Goal: Information Seeking & Learning: Learn about a topic

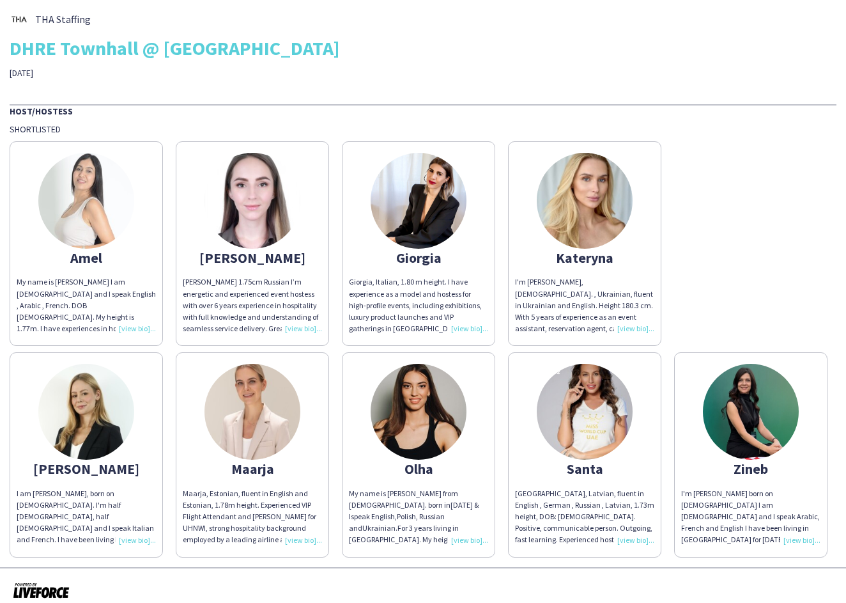
click at [136, 317] on div "My name is [PERSON_NAME] I am [DEMOGRAPHIC_DATA] and I speak English , Arabic ,…" at bounding box center [86, 305] width 139 height 58
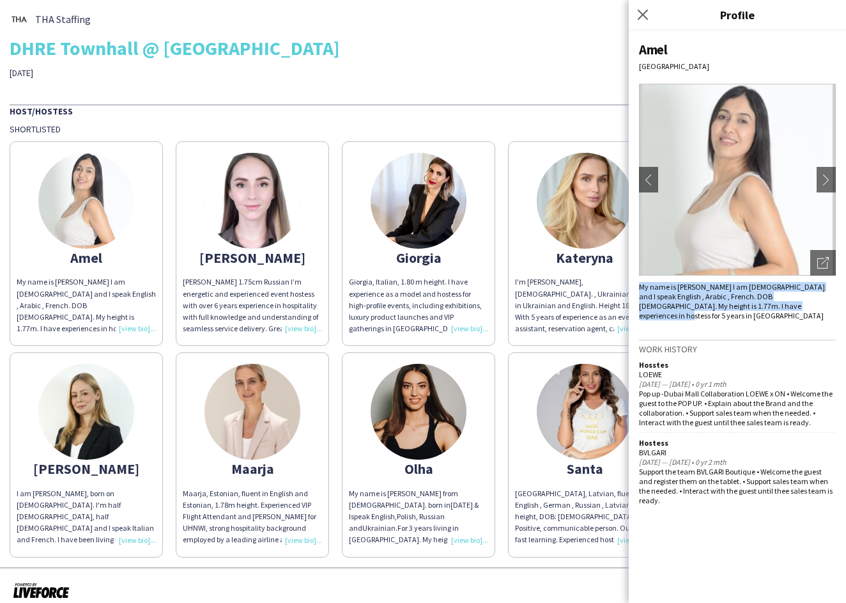
drag, startPoint x: 770, startPoint y: 307, endPoint x: 633, endPoint y: 284, distance: 138.0
click at [633, 284] on div "Amel [GEOGRAPHIC_DATA] chevron-left chevron-right Open photos pop-in My name is…" at bounding box center [737, 317] width 217 height 572
click at [822, 181] on app-icon "chevron-right" at bounding box center [827, 180] width 18 height 12
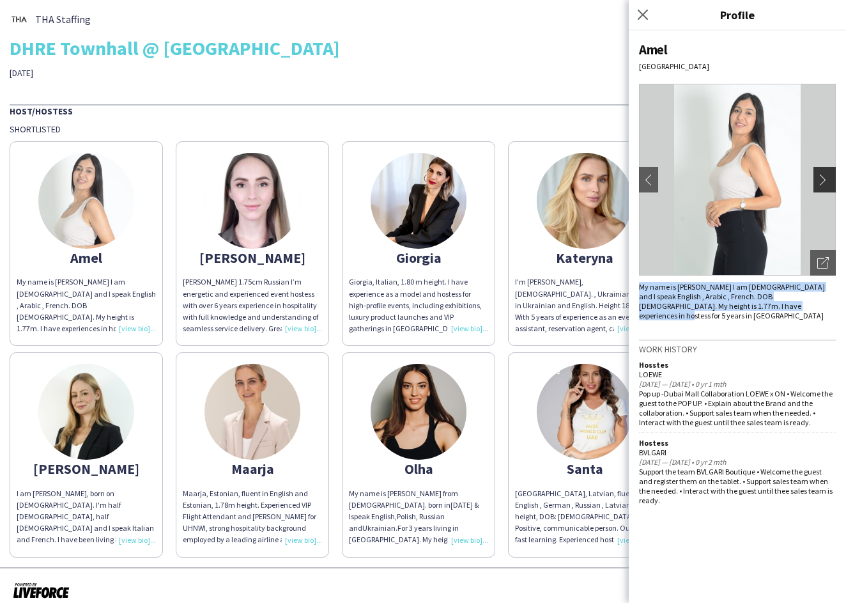
click at [822, 181] on app-icon "chevron-right" at bounding box center [827, 180] width 18 height 12
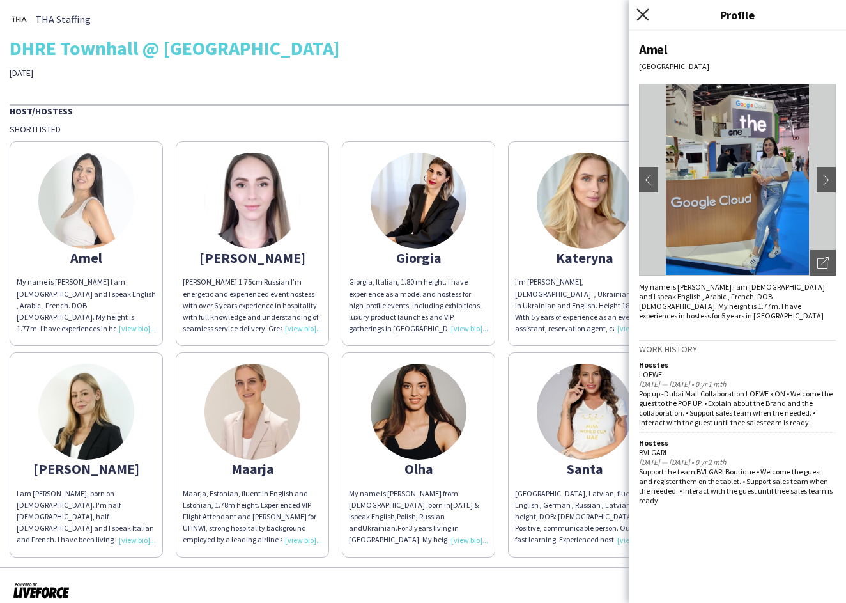
click at [642, 13] on icon at bounding box center [643, 14] width 12 height 12
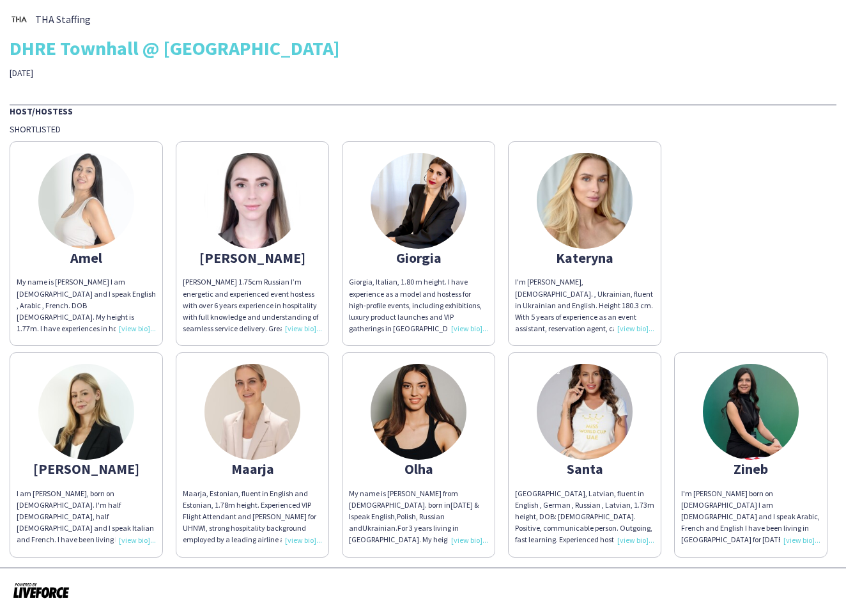
click at [137, 315] on div "My name is [PERSON_NAME] I am [DEMOGRAPHIC_DATA] and I speak English , Arabic ,…" at bounding box center [86, 305] width 139 height 58
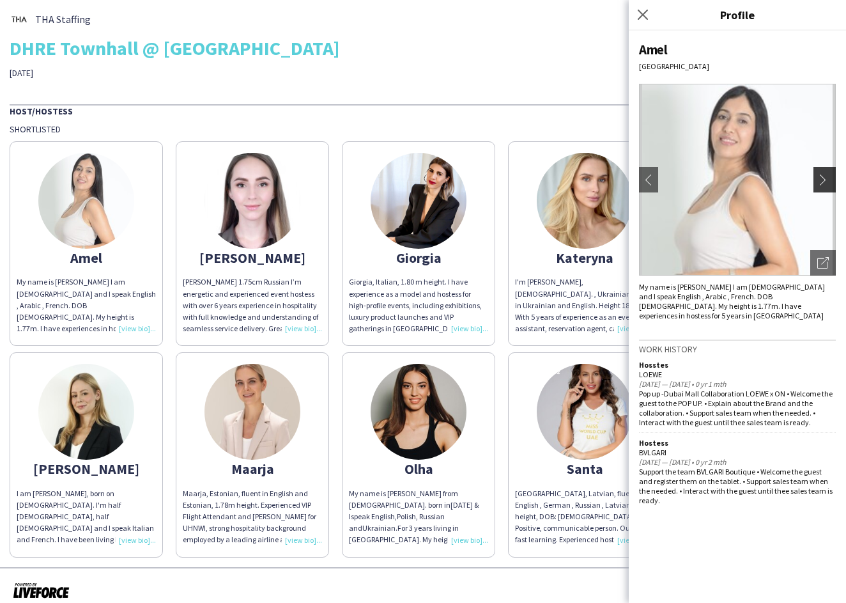
click at [830, 175] on app-icon "chevron-right" at bounding box center [827, 180] width 18 height 12
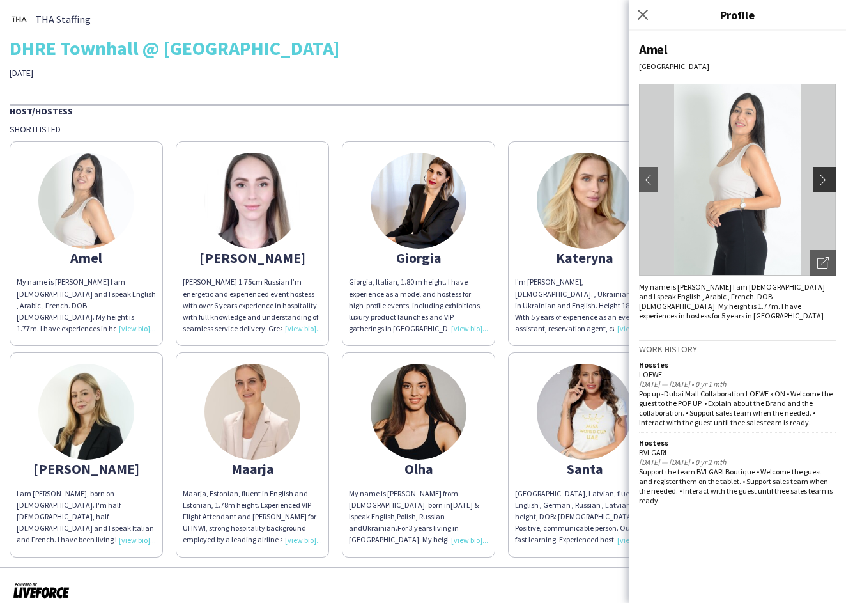
click at [830, 175] on app-icon "chevron-right" at bounding box center [827, 180] width 18 height 12
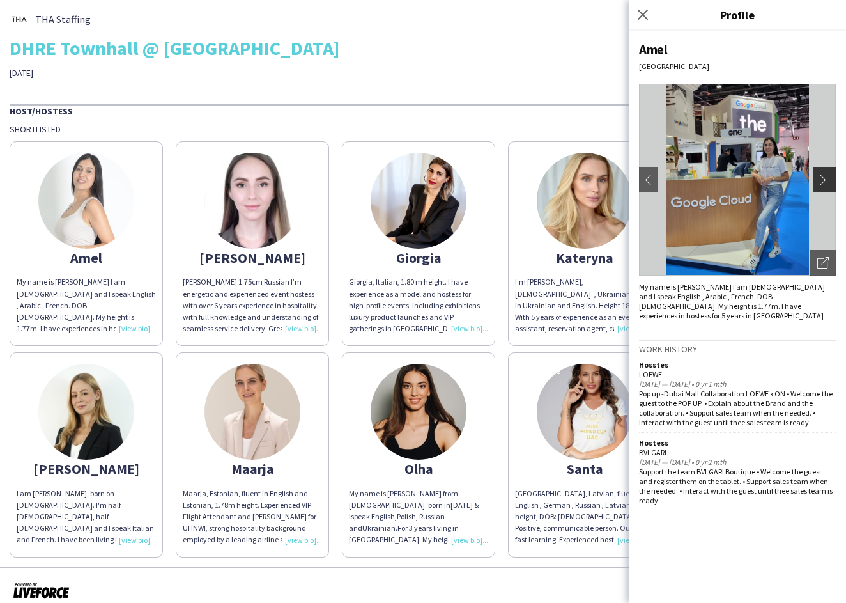
click at [830, 175] on app-icon "chevron-right" at bounding box center [827, 180] width 18 height 12
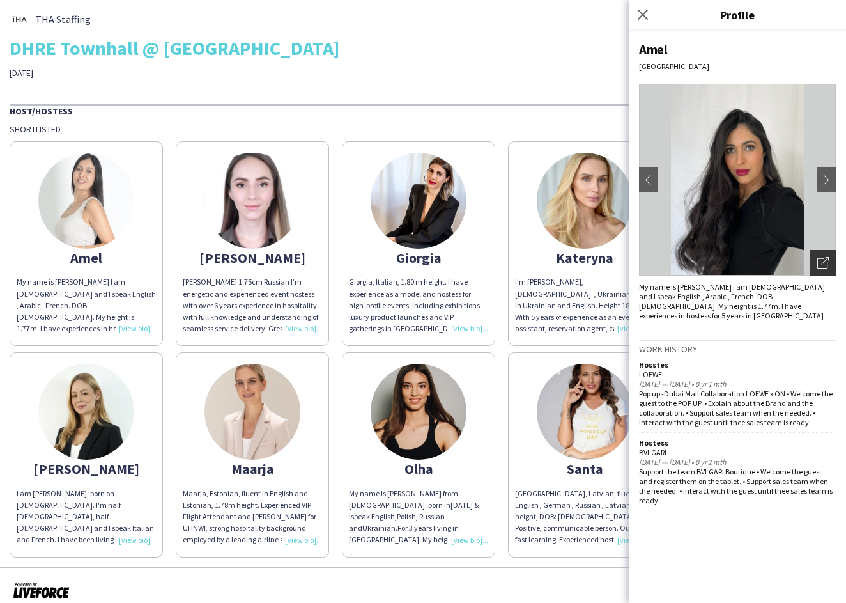
click at [825, 265] on icon "Open photos pop-in" at bounding box center [824, 263] width 12 height 12
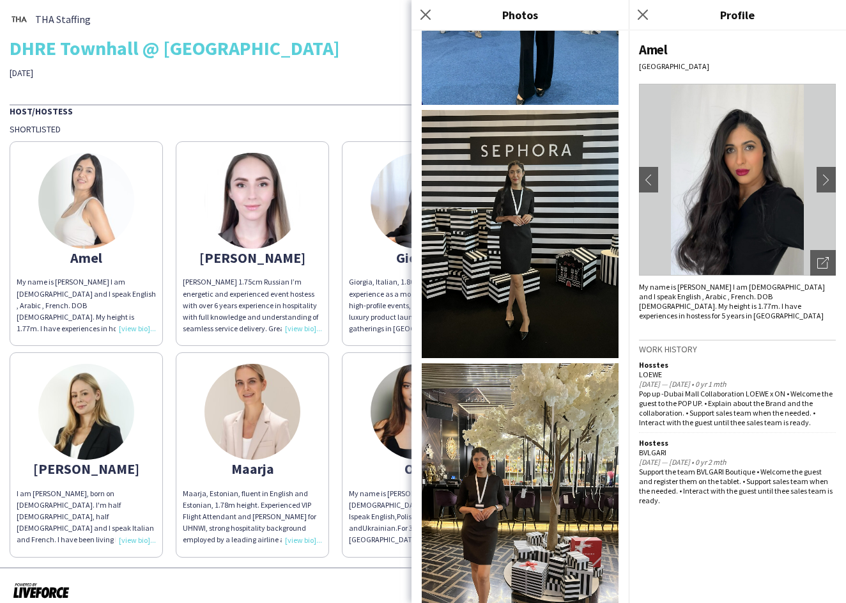
scroll to position [1551, 0]
click at [501, 169] on img at bounding box center [520, 233] width 197 height 249
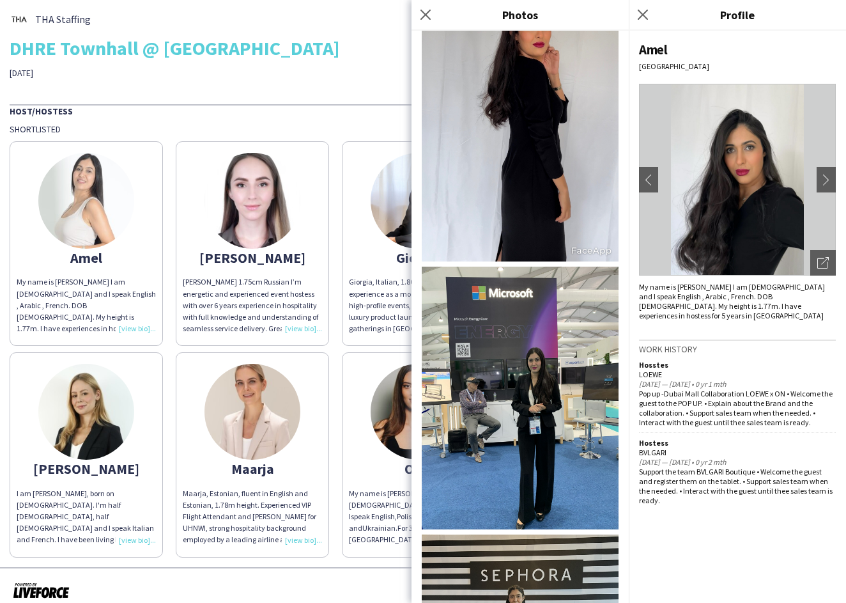
scroll to position [1129, 0]
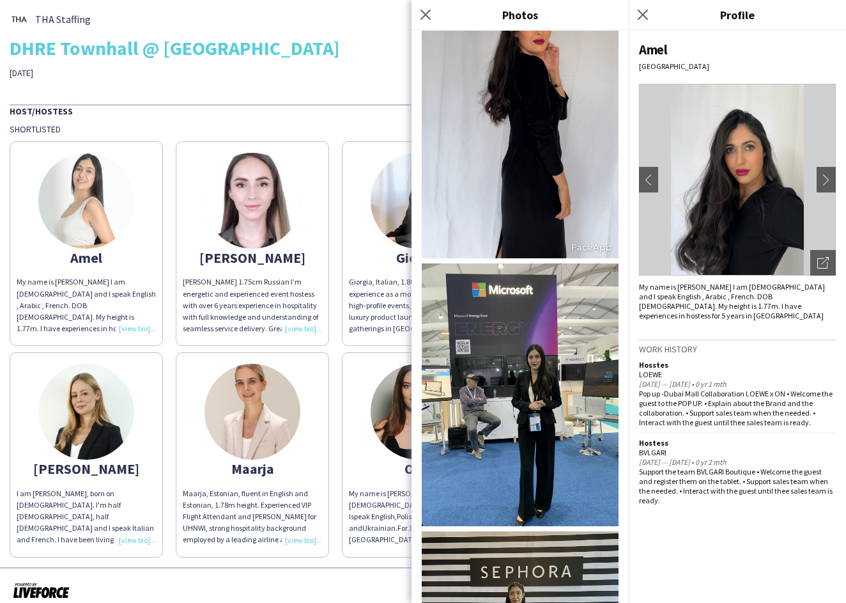
click at [535, 369] on img at bounding box center [520, 394] width 197 height 263
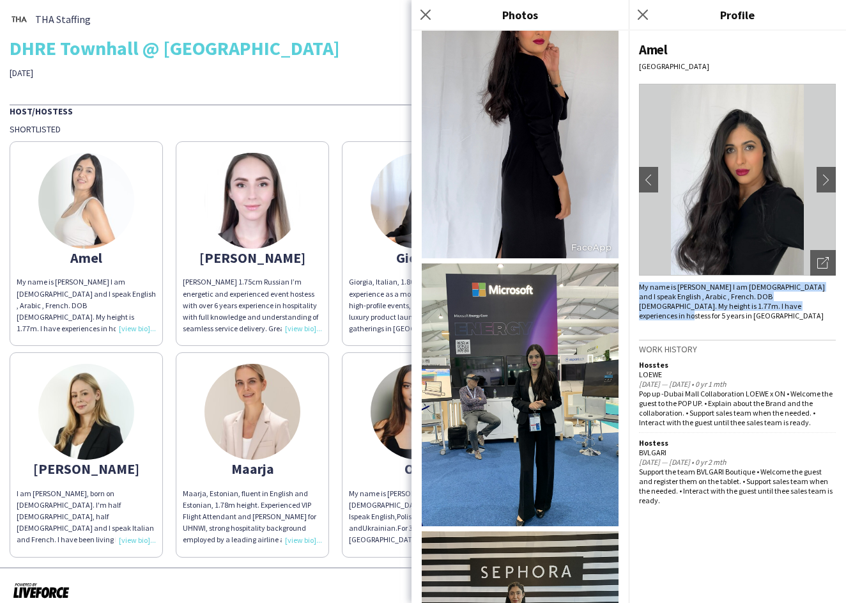
drag, startPoint x: 772, startPoint y: 307, endPoint x: 635, endPoint y: 286, distance: 138.4
click at [635, 286] on div "Amel [GEOGRAPHIC_DATA] chevron-left chevron-right Open photos pop-in My name is…" at bounding box center [737, 317] width 217 height 572
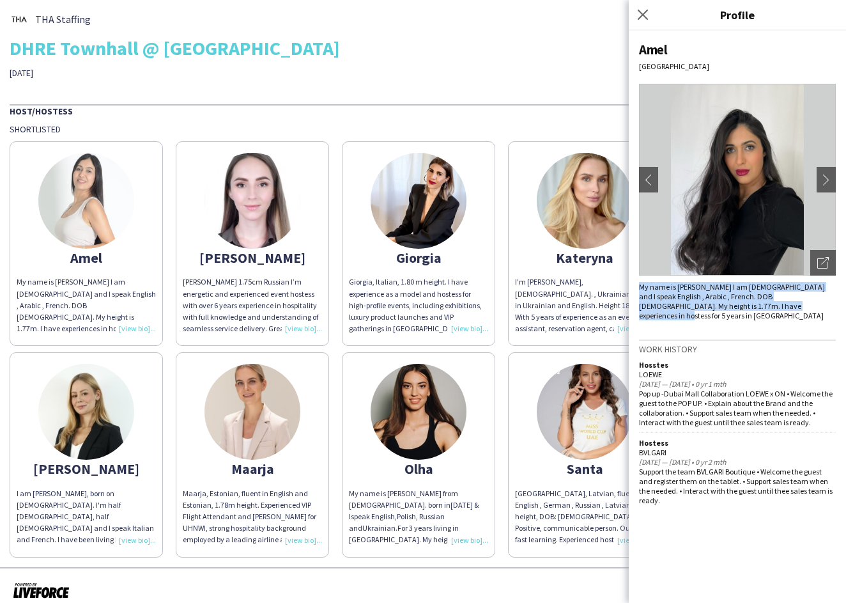
copy div "My name is [PERSON_NAME] I am [DEMOGRAPHIC_DATA] and I speak English , Arabic ,…"
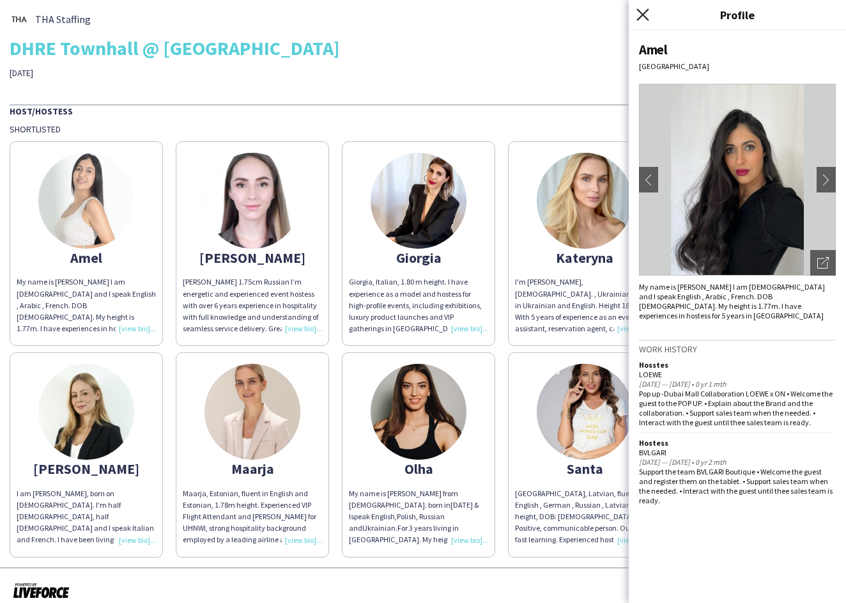
click at [642, 15] on icon at bounding box center [643, 14] width 12 height 12
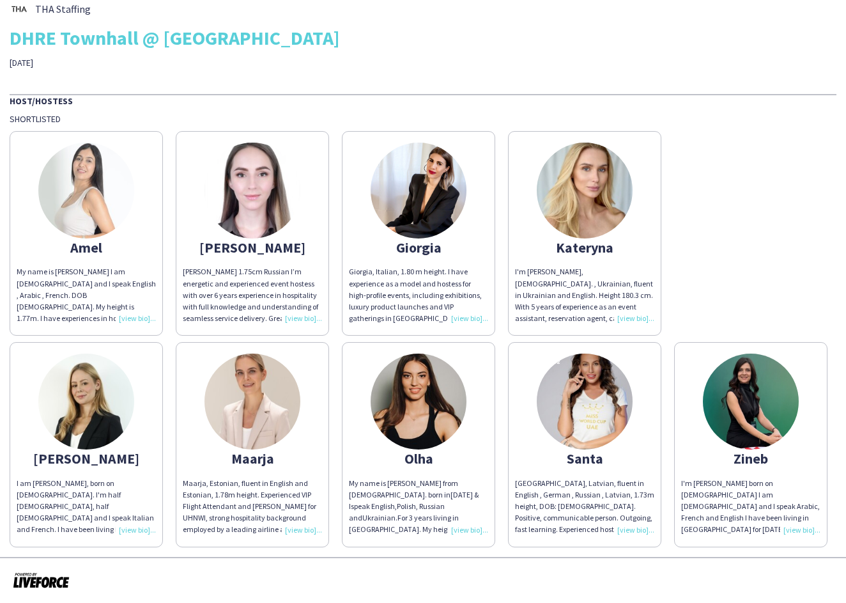
scroll to position [10, 0]
click at [300, 318] on div "[PERSON_NAME] 1.75cm Russian I’m energetic and experienced event hostess with o…" at bounding box center [252, 296] width 139 height 58
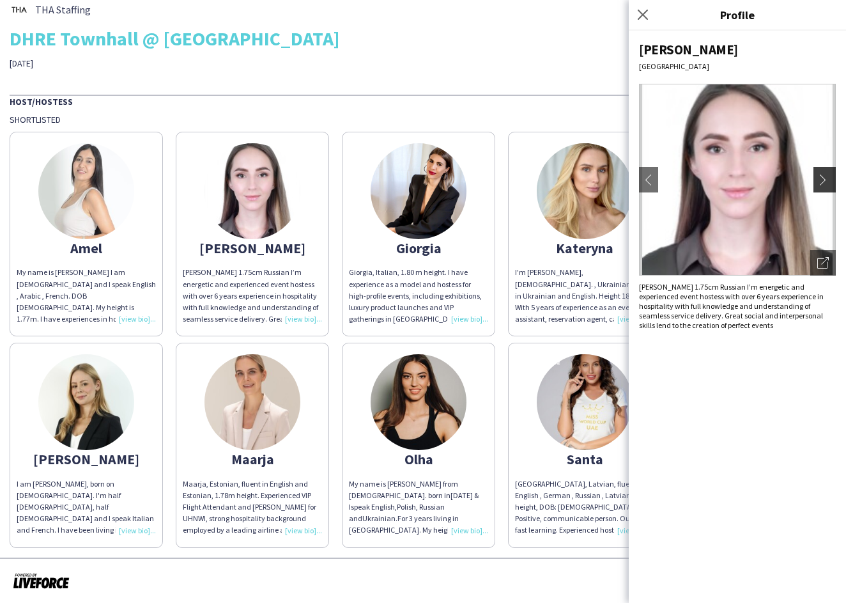
click at [830, 178] on app-icon "chevron-right" at bounding box center [827, 180] width 18 height 12
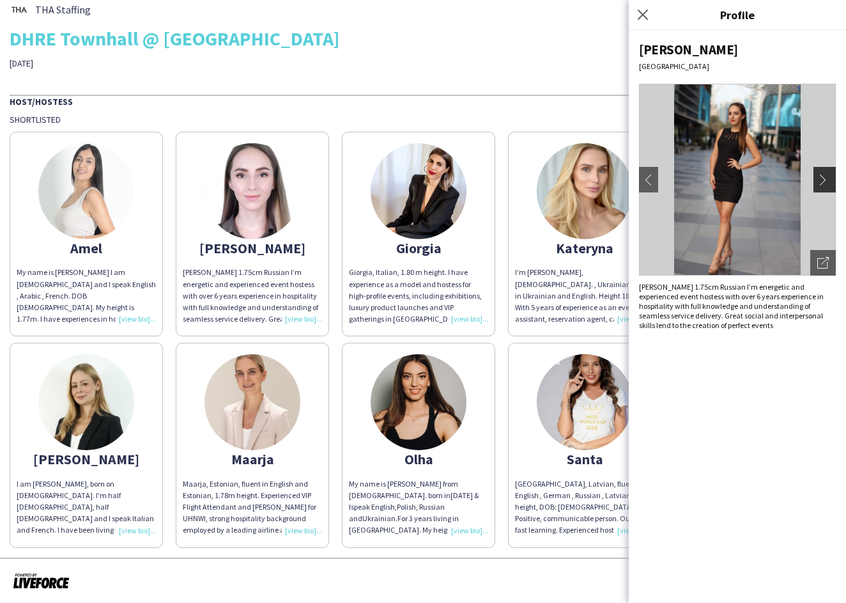
click at [827, 181] on app-icon "chevron-right" at bounding box center [827, 180] width 18 height 12
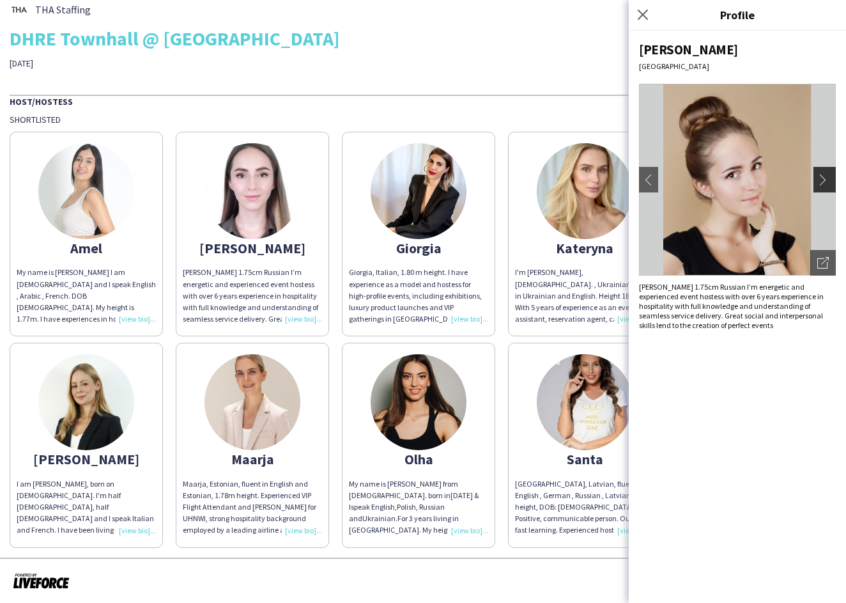
click at [820, 184] on app-icon "chevron-right" at bounding box center [827, 180] width 18 height 12
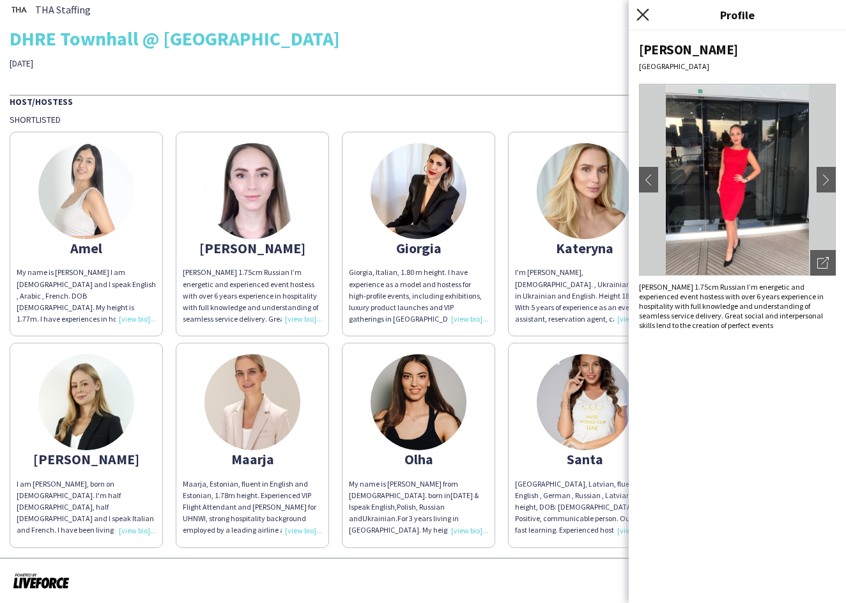
click at [645, 16] on icon at bounding box center [643, 14] width 12 height 12
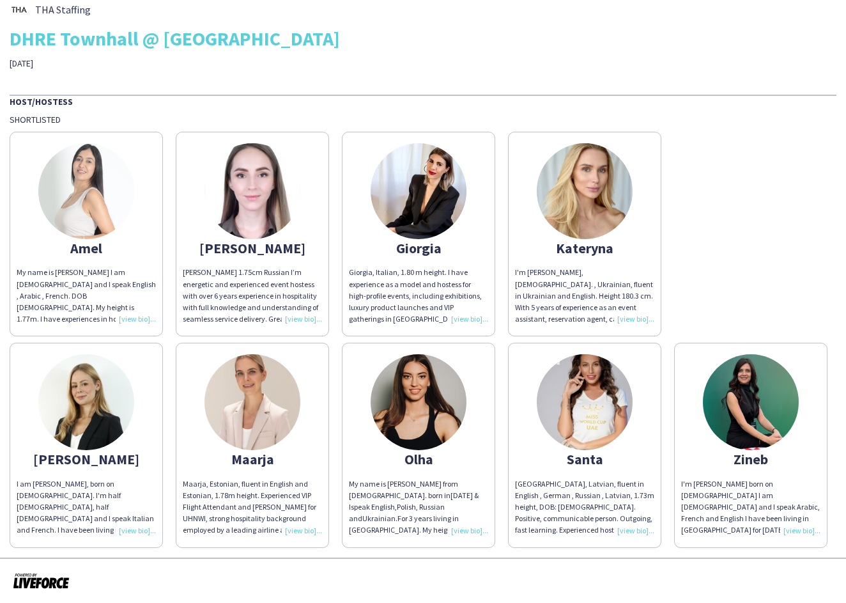
click at [301, 316] on div "[PERSON_NAME] 1.75cm Russian I’m energetic and experienced event hostess with o…" at bounding box center [252, 296] width 139 height 58
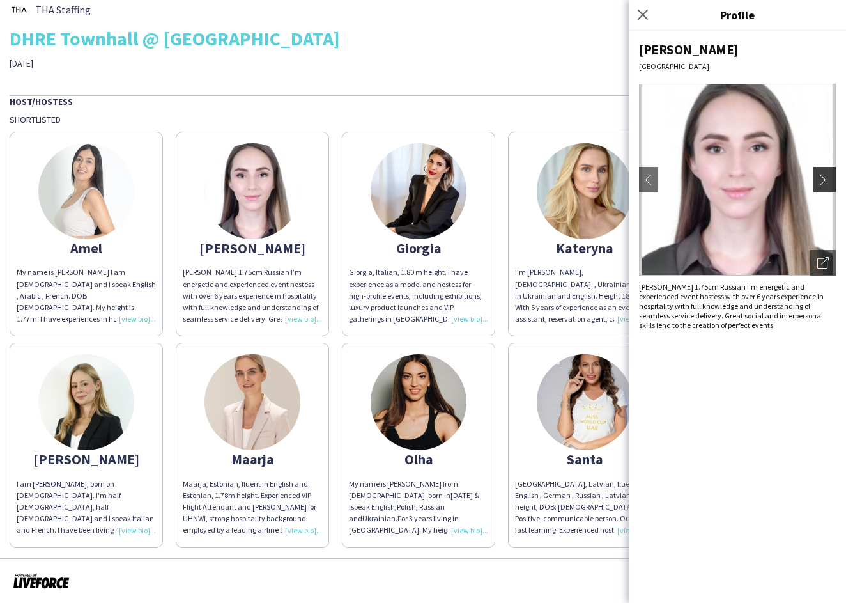
click at [829, 178] on app-icon "chevron-right" at bounding box center [827, 180] width 18 height 12
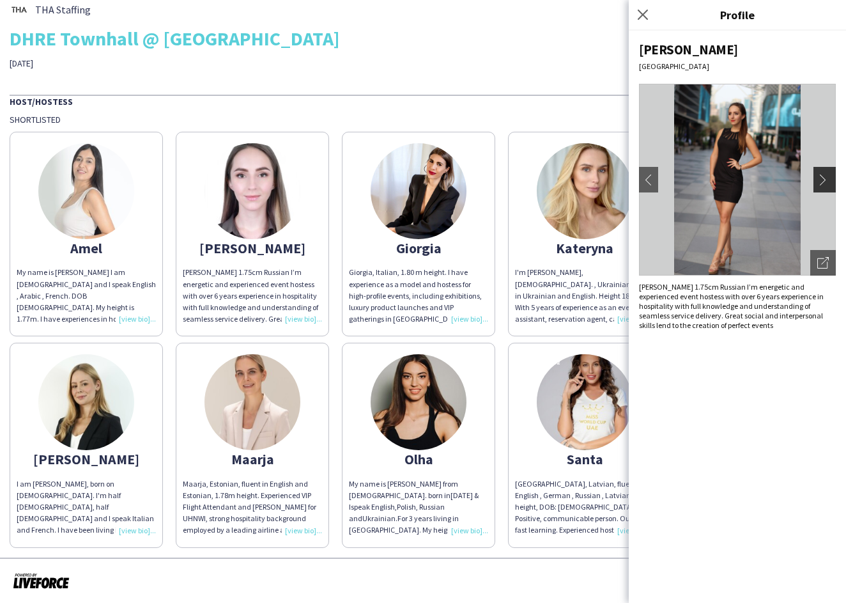
click at [829, 178] on app-icon "chevron-right" at bounding box center [827, 180] width 18 height 12
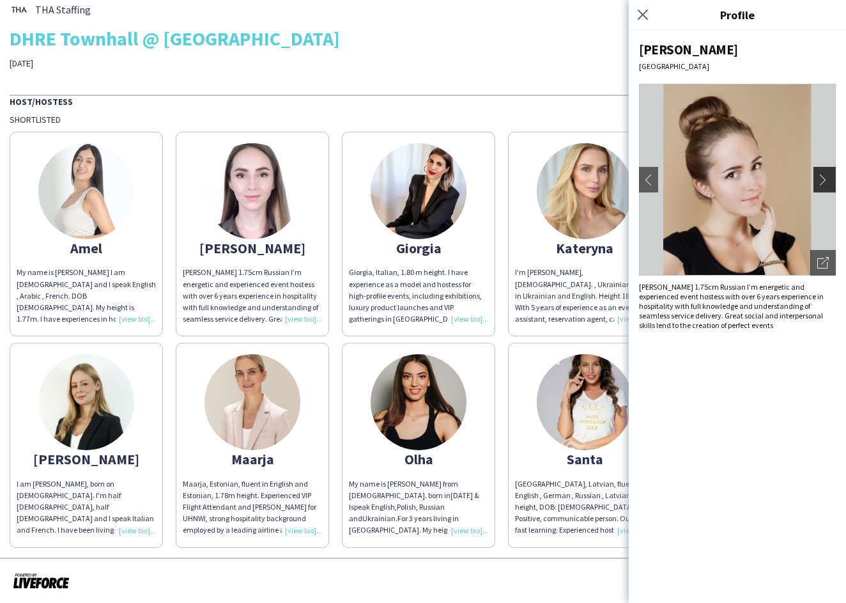
click at [829, 178] on app-icon "chevron-right" at bounding box center [827, 180] width 18 height 12
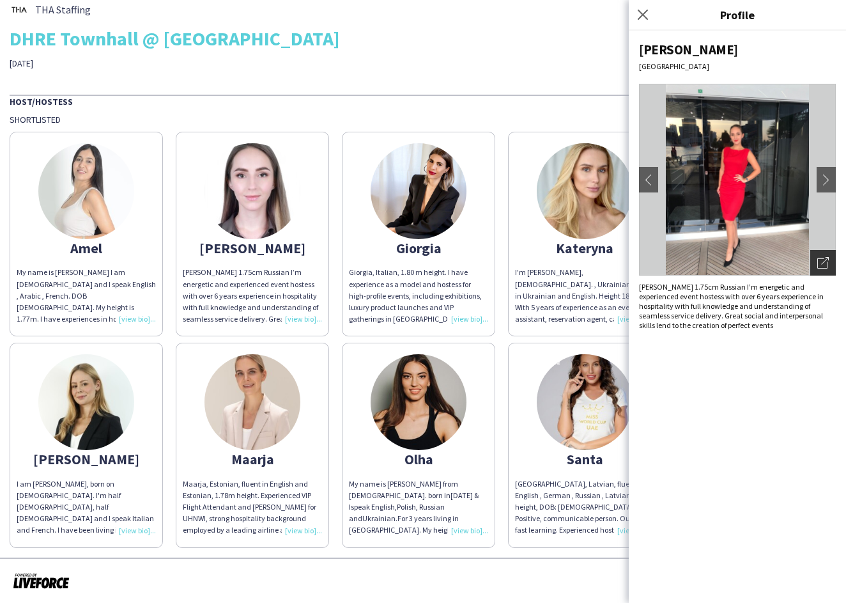
click at [818, 258] on icon at bounding box center [823, 263] width 10 height 10
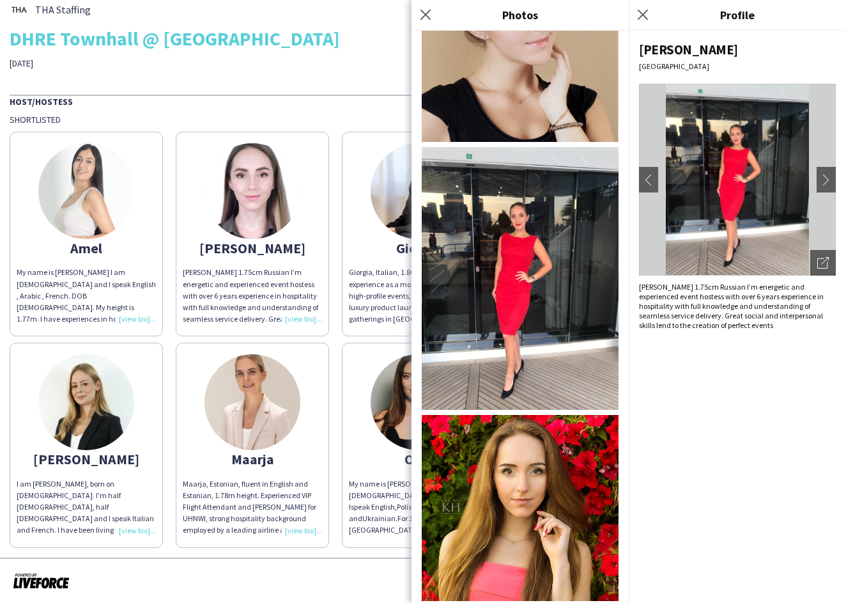
scroll to position [649, 0]
click at [441, 168] on img at bounding box center [520, 277] width 197 height 263
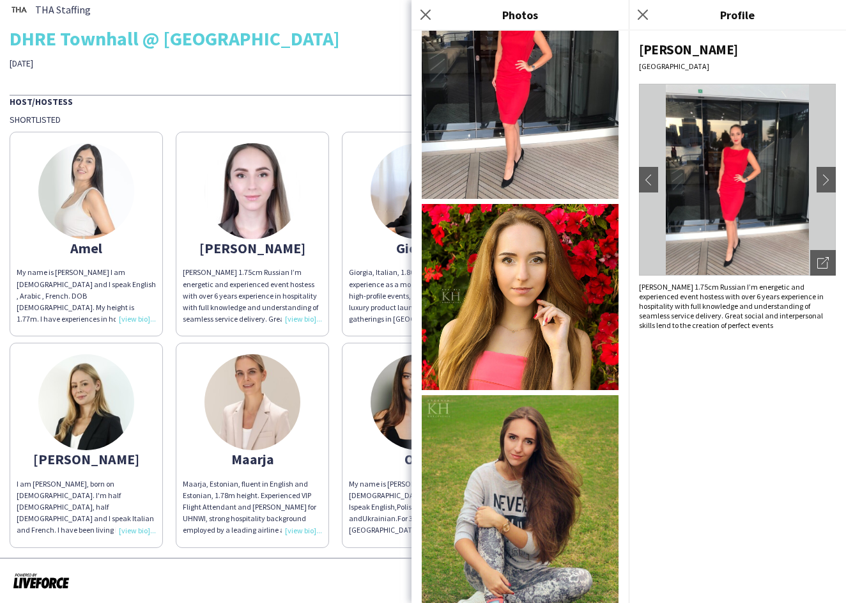
scroll to position [871, 0]
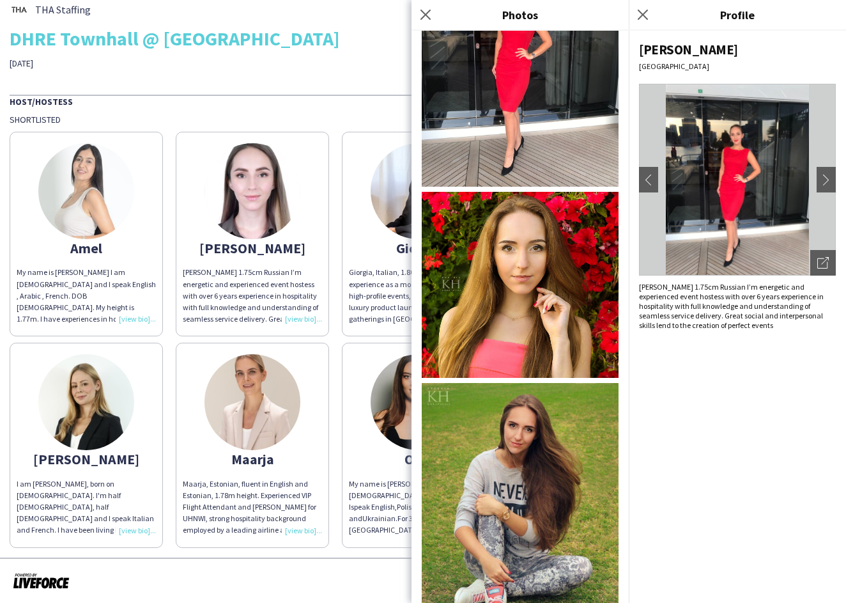
click at [499, 492] on img at bounding box center [520, 516] width 197 height 267
click at [271, 283] on div "[PERSON_NAME] 1.75cm Russian I’m energetic and experienced event hostess with o…" at bounding box center [252, 296] width 139 height 58
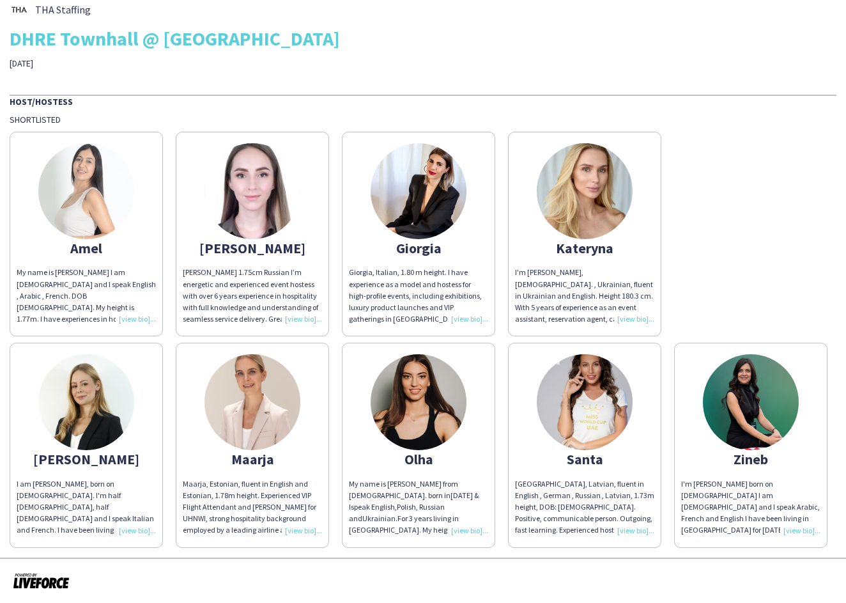
click at [299, 318] on div "[PERSON_NAME] 1.75cm Russian I’m energetic and experienced event hostess with o…" at bounding box center [252, 296] width 139 height 58
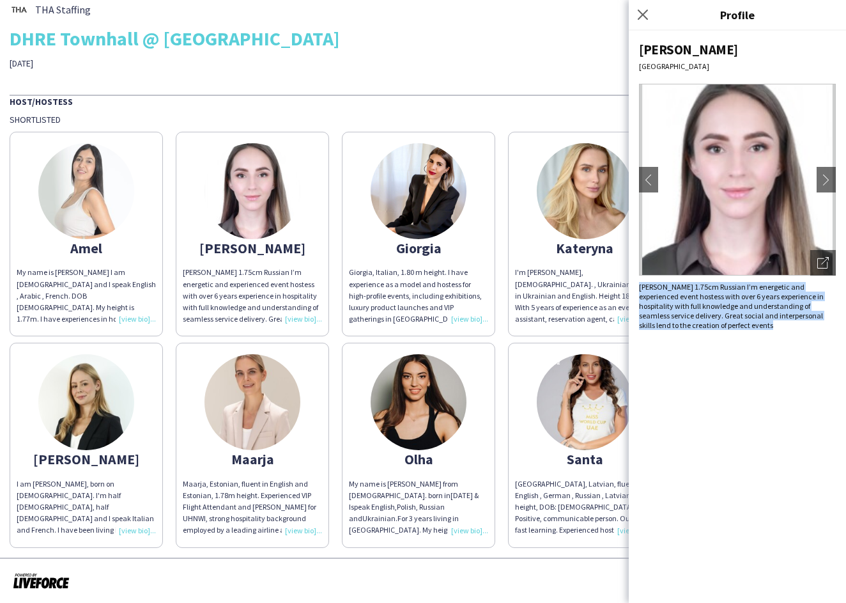
drag, startPoint x: 727, startPoint y: 328, endPoint x: 639, endPoint y: 289, distance: 96.5
click at [639, 289] on div "[PERSON_NAME] chevron-left chevron-right Open photos pop-in [PERSON_NAME] 1.75c…" at bounding box center [737, 317] width 217 height 572
copy div "[PERSON_NAME] 1.75cm Russian I’m energetic and experienced event hostess with o…"
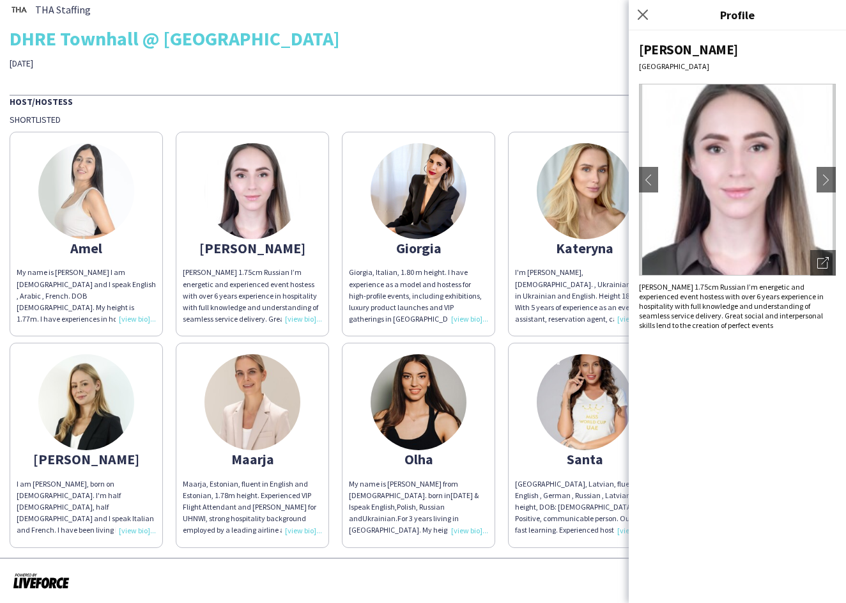
click at [466, 318] on div "Giorgia, Italian, 1.80 m height. I have experience as a model and hostess for h…" at bounding box center [418, 296] width 139 height 58
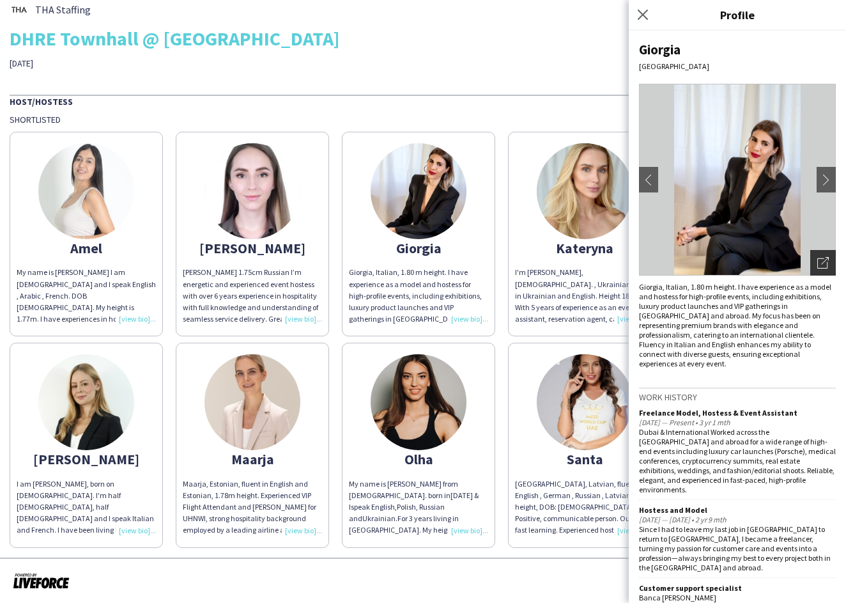
click at [824, 265] on icon "Open photos pop-in" at bounding box center [824, 263] width 12 height 12
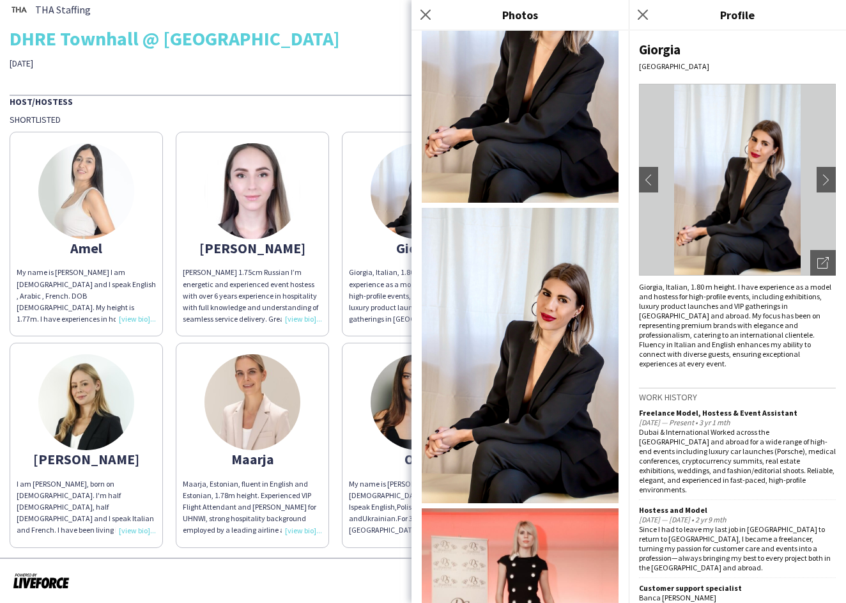
scroll to position [178, 0]
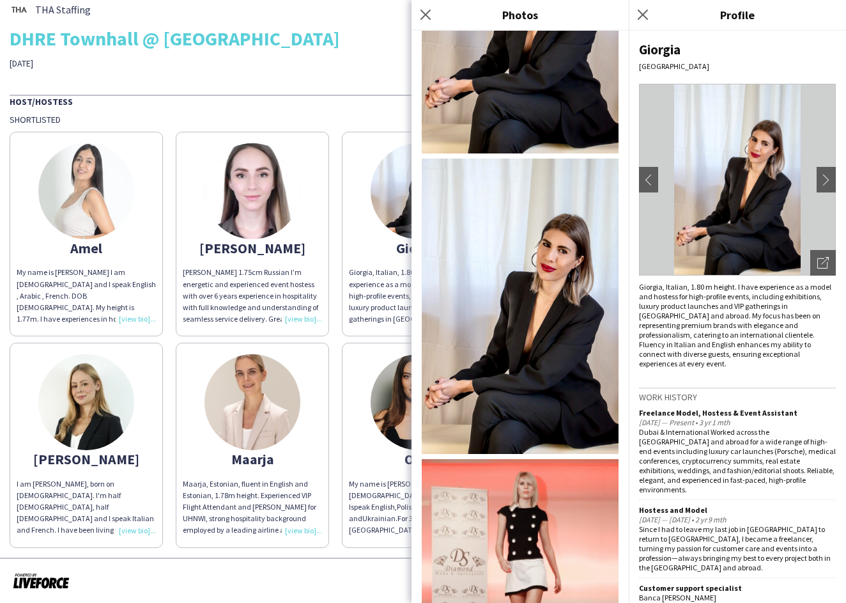
click at [524, 345] on img at bounding box center [520, 306] width 197 height 295
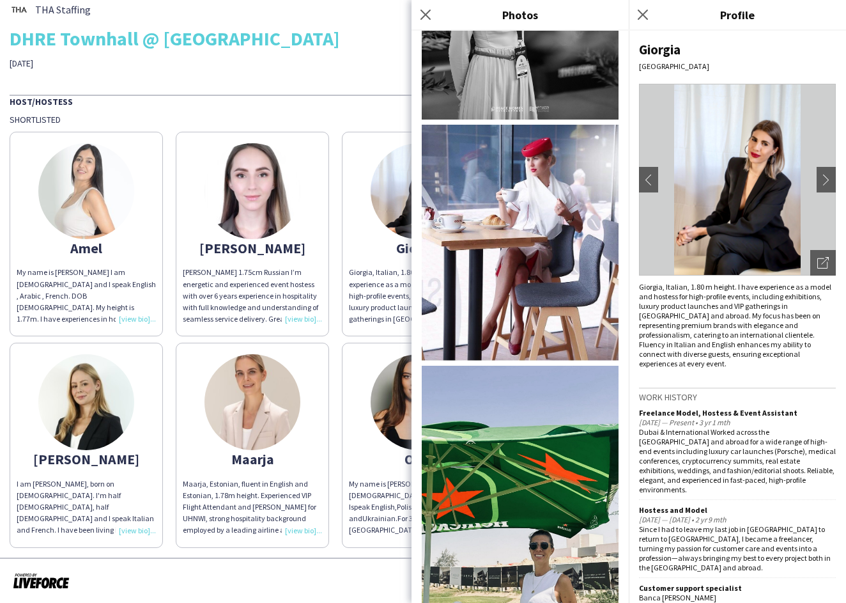
scroll to position [1114, 0]
click at [537, 249] on img at bounding box center [520, 242] width 197 height 236
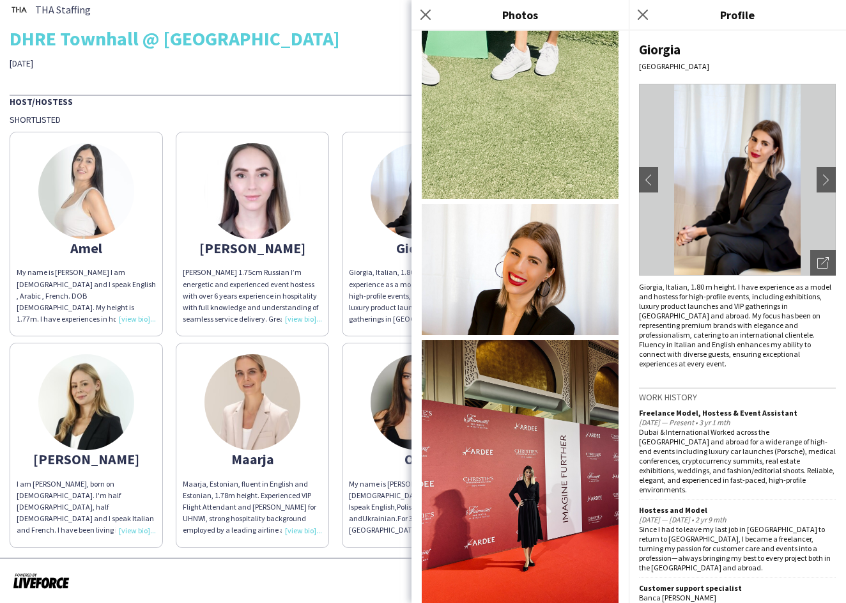
scroll to position [0, 0]
click at [456, 390] on img at bounding box center [520, 471] width 197 height 263
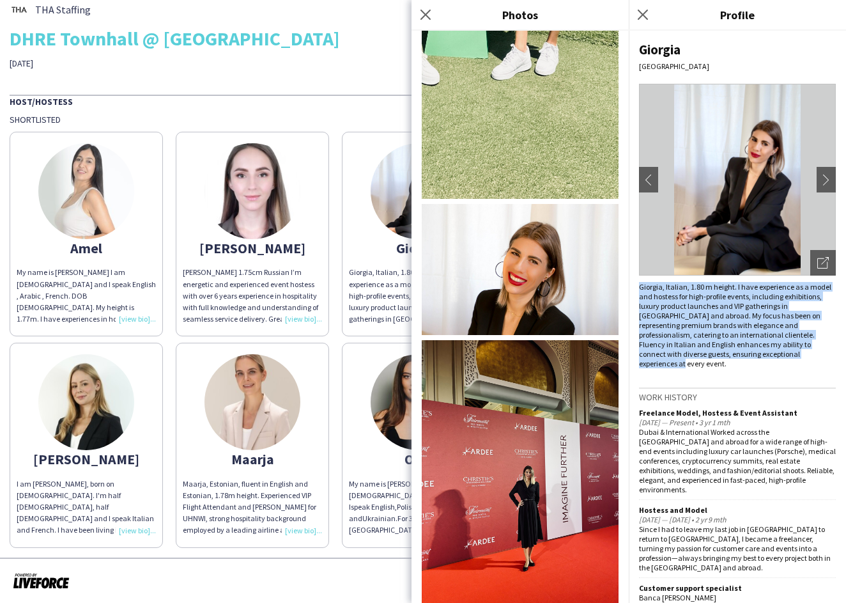
drag, startPoint x: 763, startPoint y: 357, endPoint x: 630, endPoint y: 284, distance: 151.1
click at [630, 284] on div "Giorgia [GEOGRAPHIC_DATA] chevron-left chevron-right Open photos pop-in Giorgia…" at bounding box center [737, 317] width 217 height 572
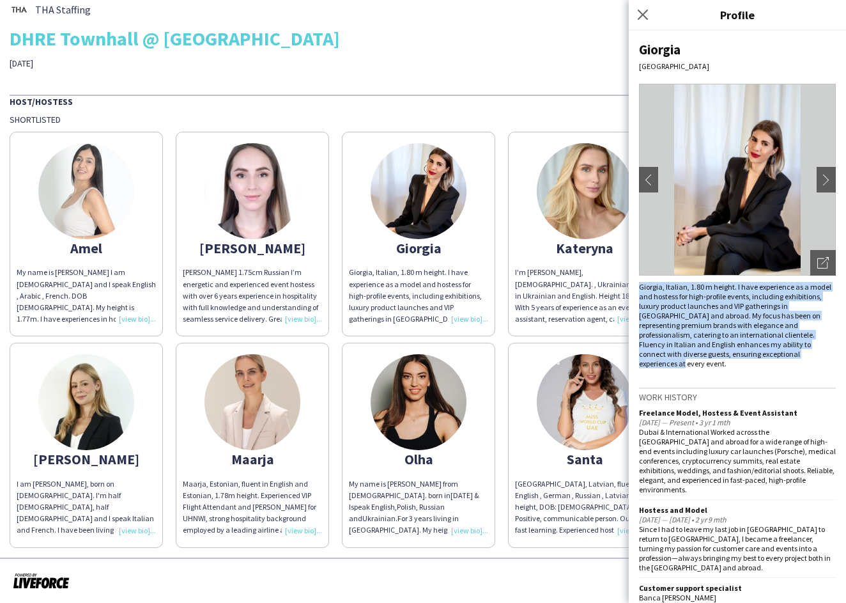
copy div "Giorgia, Italian, 1.80 m height. I have experience as a model and hostess for h…"
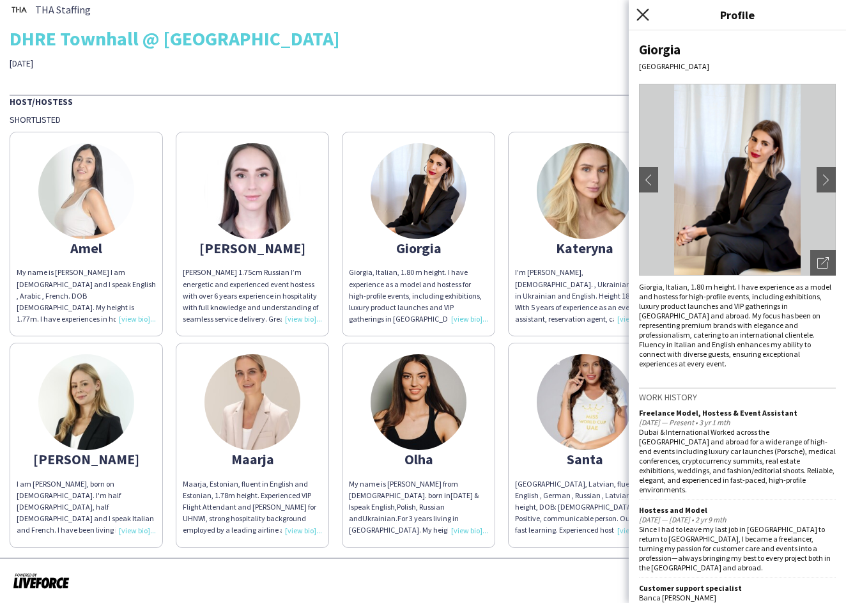
click at [640, 13] on icon "Close pop-in" at bounding box center [643, 14] width 12 height 12
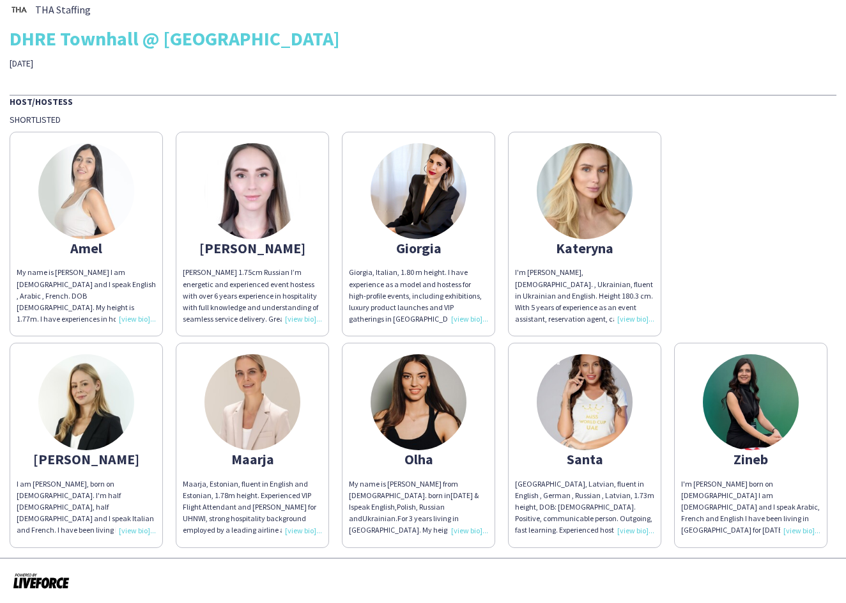
click at [635, 318] on div "I'm [PERSON_NAME], [DEMOGRAPHIC_DATA]. , Ukrainian, fluent in Ukrainian and Eng…" at bounding box center [584, 296] width 139 height 58
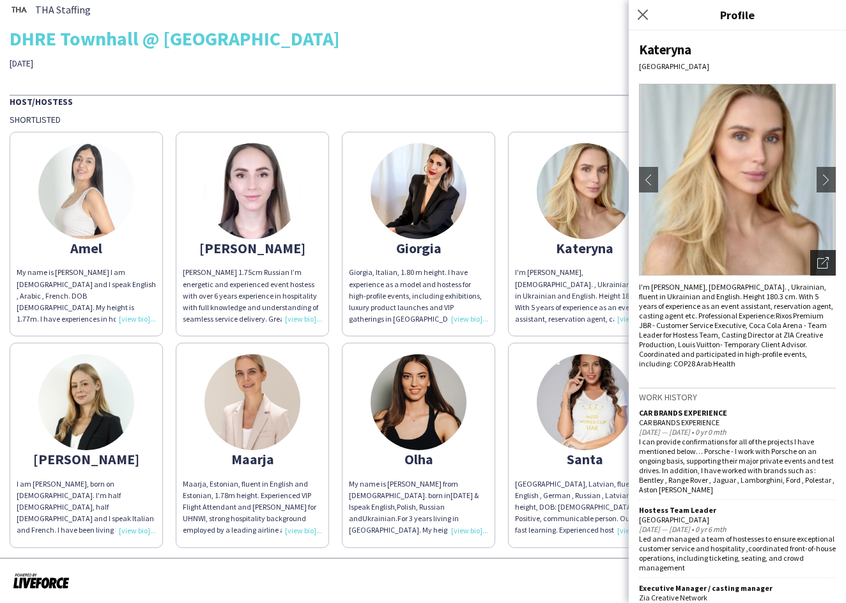
click at [827, 260] on icon "Open photos pop-in" at bounding box center [824, 263] width 12 height 12
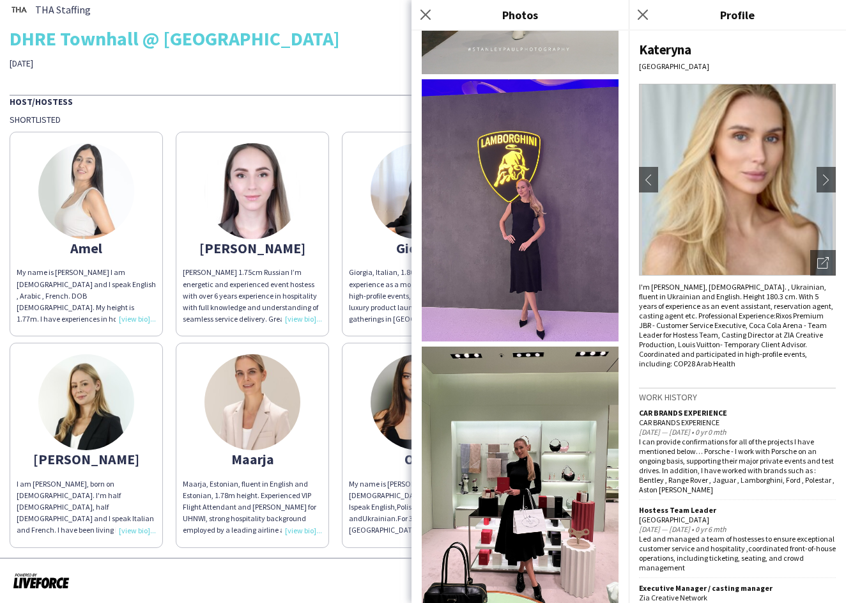
scroll to position [1470, 0]
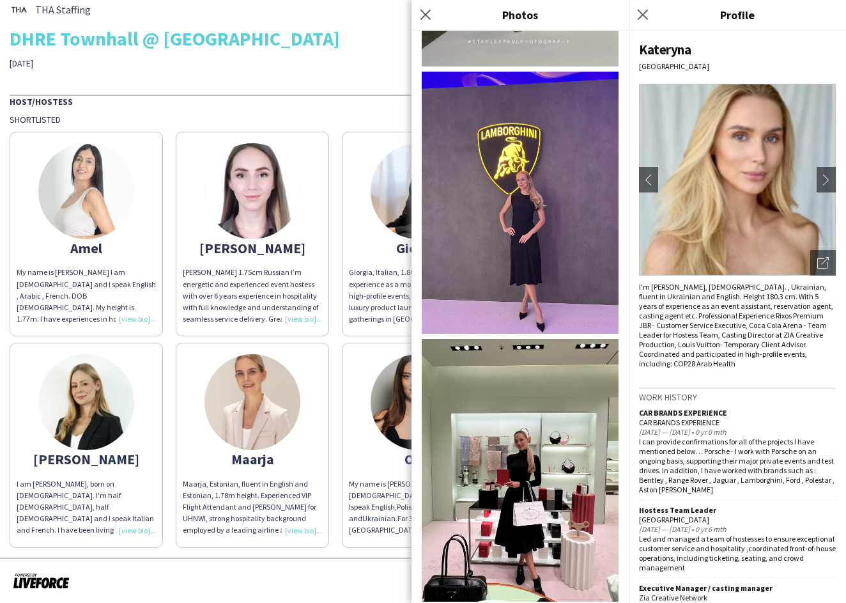
click at [508, 243] on img at bounding box center [520, 203] width 197 height 263
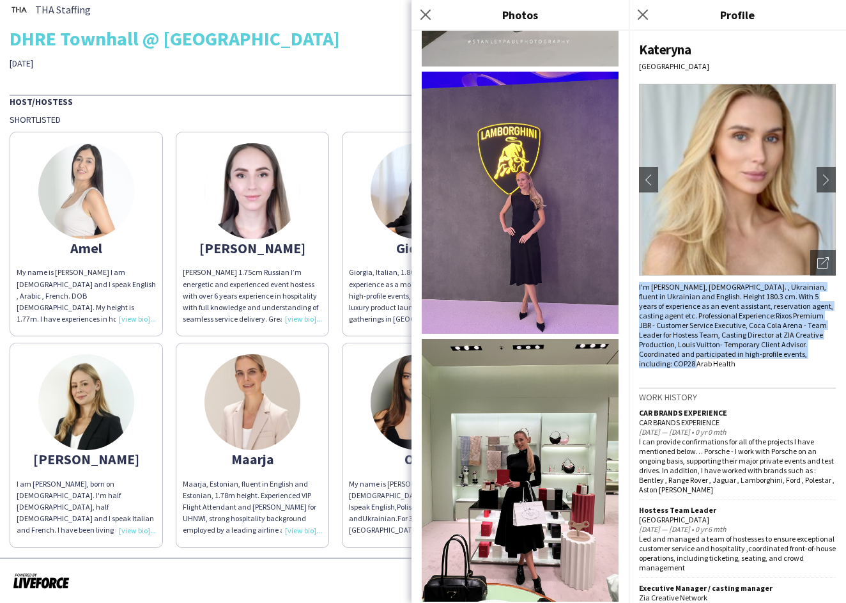
drag, startPoint x: 663, startPoint y: 362, endPoint x: 630, endPoint y: 283, distance: 85.7
click at [630, 283] on div "Kateryna Dubai chevron-left chevron-right Open photos pop-in I'm [PERSON_NAME],…" at bounding box center [737, 317] width 217 height 572
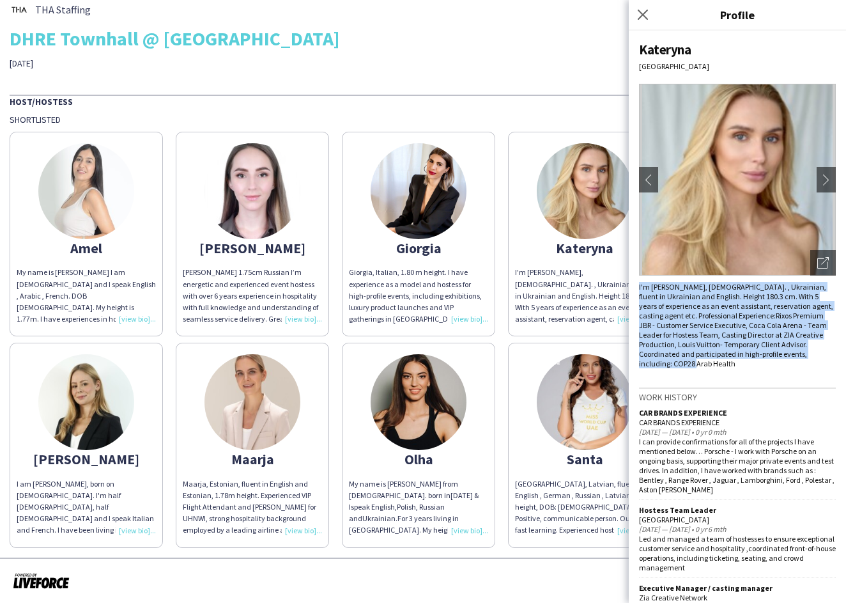
copy div "I'm [PERSON_NAME], [DEMOGRAPHIC_DATA]. , Ukrainian, fluent in Ukrainian and Eng…"
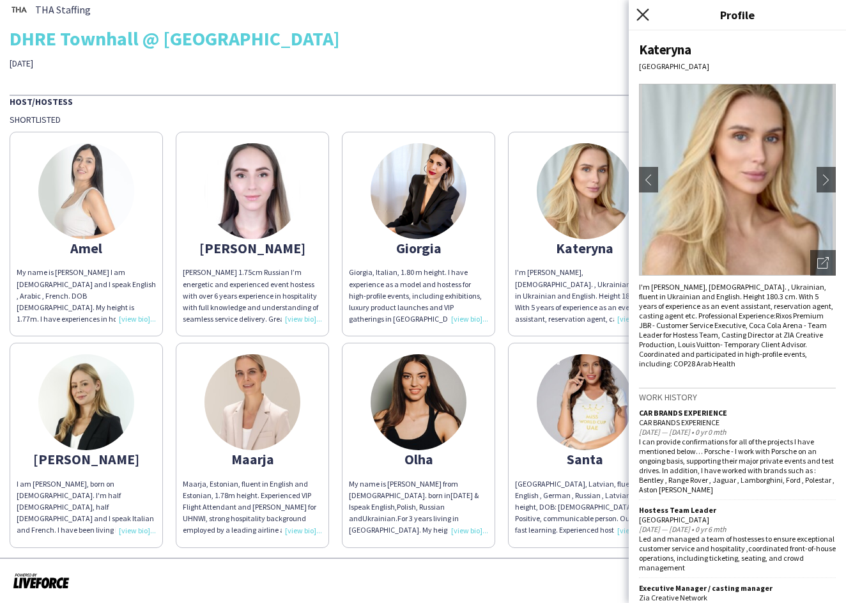
click at [642, 17] on icon at bounding box center [643, 14] width 12 height 12
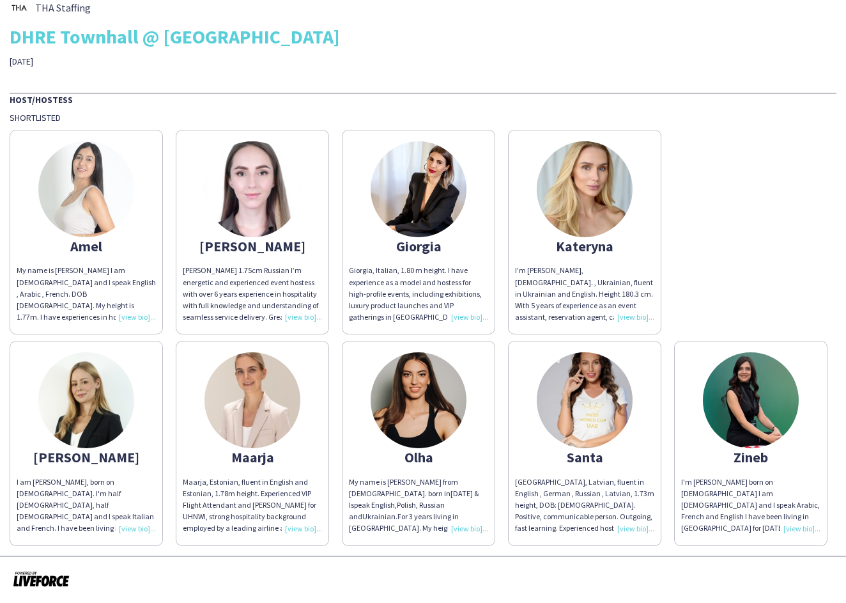
scroll to position [27, 0]
click at [132, 513] on div "I am [PERSON_NAME], born on [DEMOGRAPHIC_DATA]. I'm half [DEMOGRAPHIC_DATA], ha…" at bounding box center [86, 505] width 139 height 58
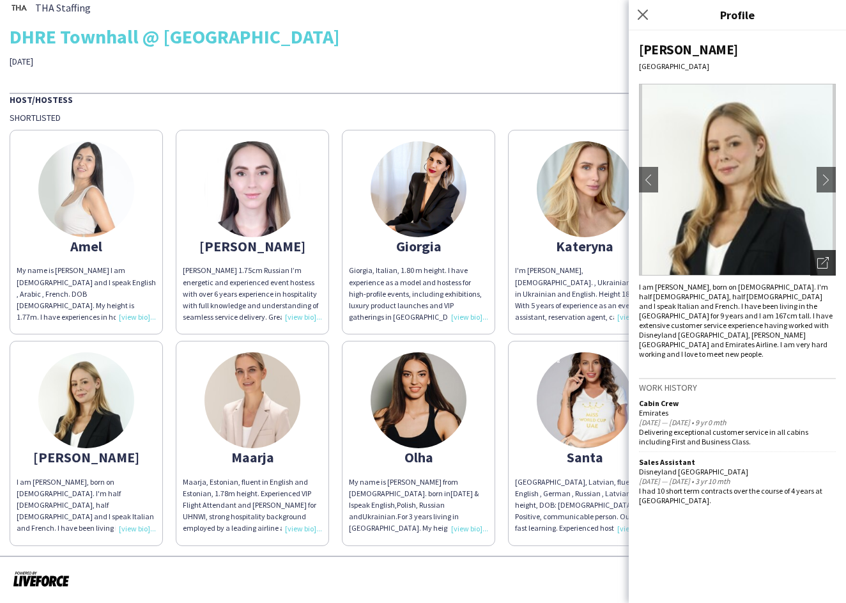
click at [828, 261] on icon "Open photos pop-in" at bounding box center [824, 263] width 12 height 12
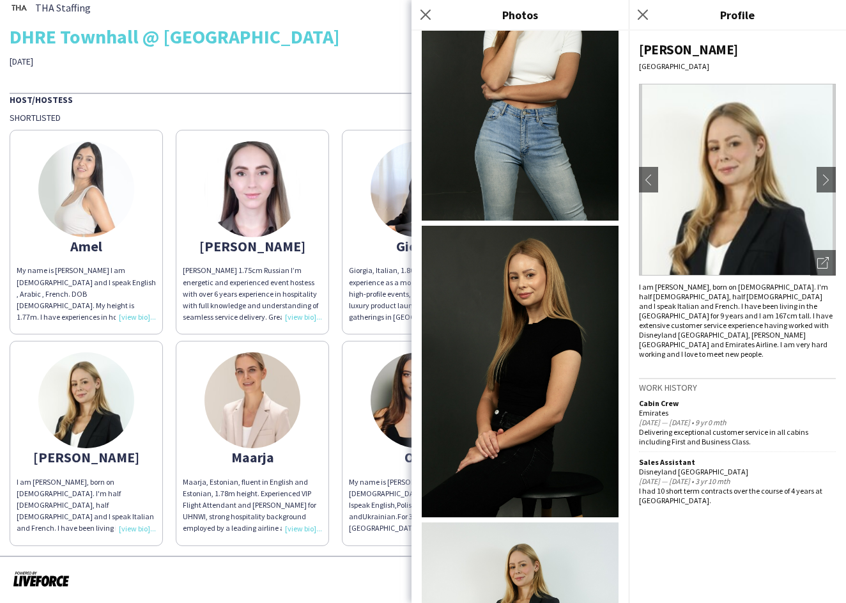
scroll to position [576, 0]
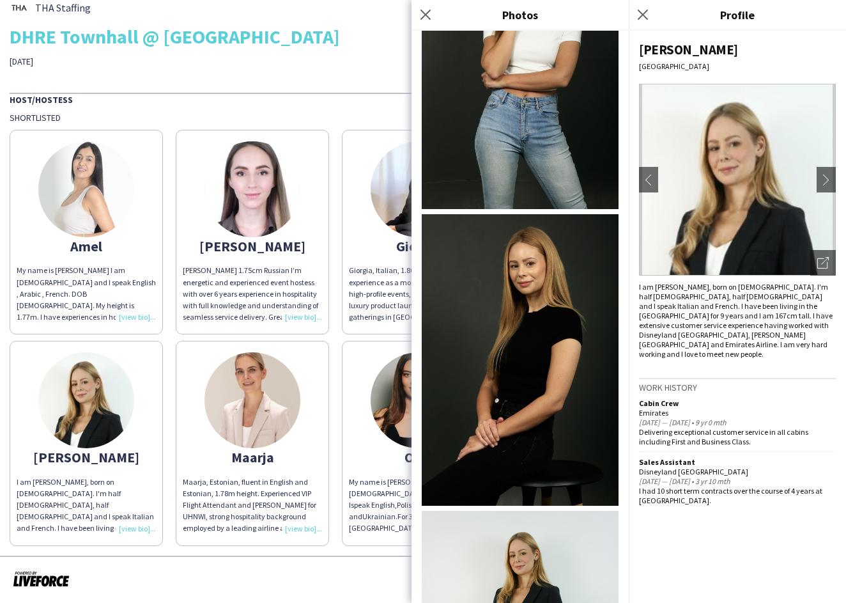
click at [444, 248] on img at bounding box center [520, 360] width 197 height 292
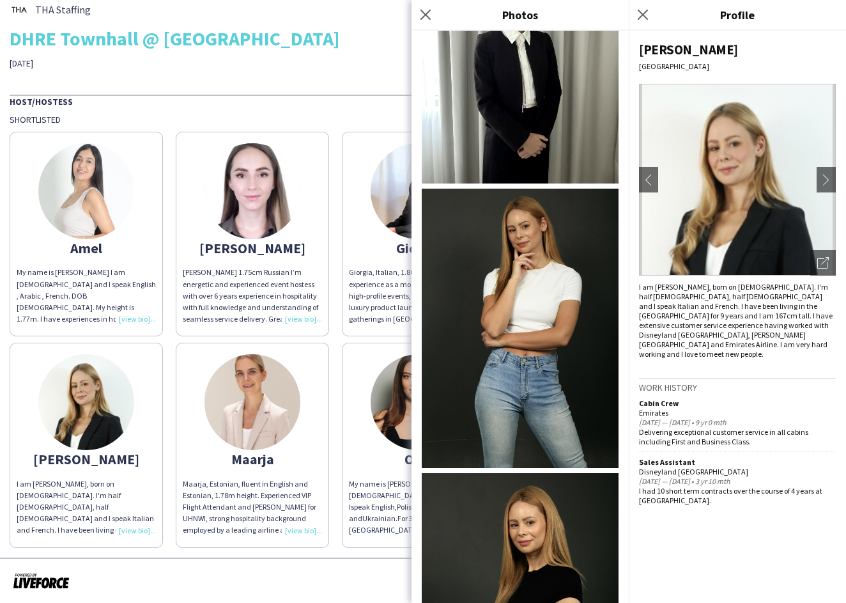
scroll to position [319, 0]
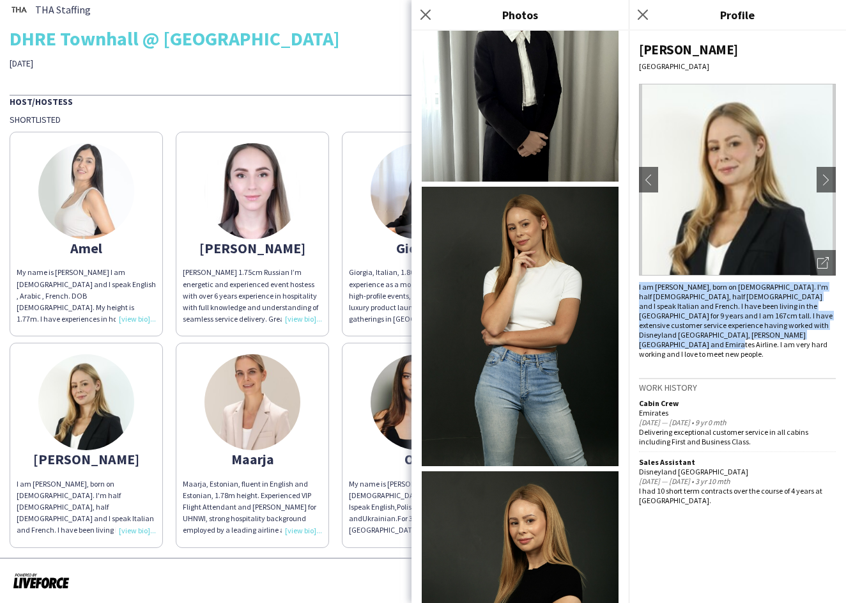
drag, startPoint x: 772, startPoint y: 334, endPoint x: 638, endPoint y: 285, distance: 143.0
click at [638, 285] on div "[PERSON_NAME] [GEOGRAPHIC_DATA] chevron-left chevron-right Open photos pop-in I…" at bounding box center [737, 317] width 217 height 572
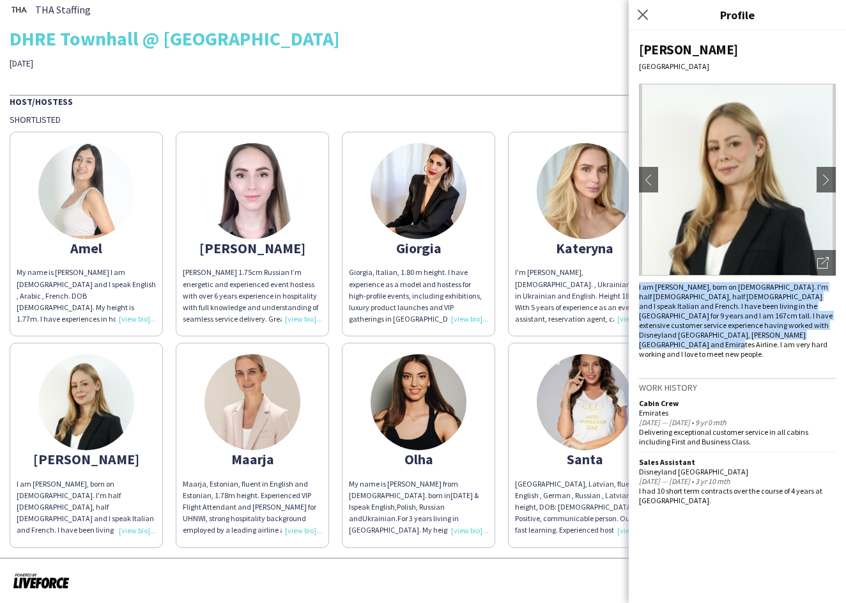
copy div "I am [PERSON_NAME], born on [DEMOGRAPHIC_DATA]. I'm half [DEMOGRAPHIC_DATA], ha…"
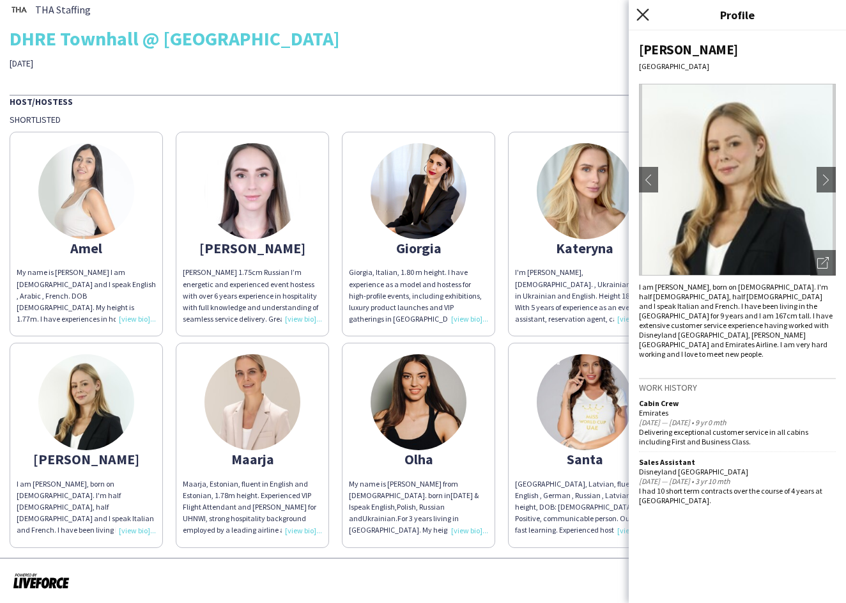
click at [640, 16] on icon "Close pop-in" at bounding box center [643, 14] width 12 height 12
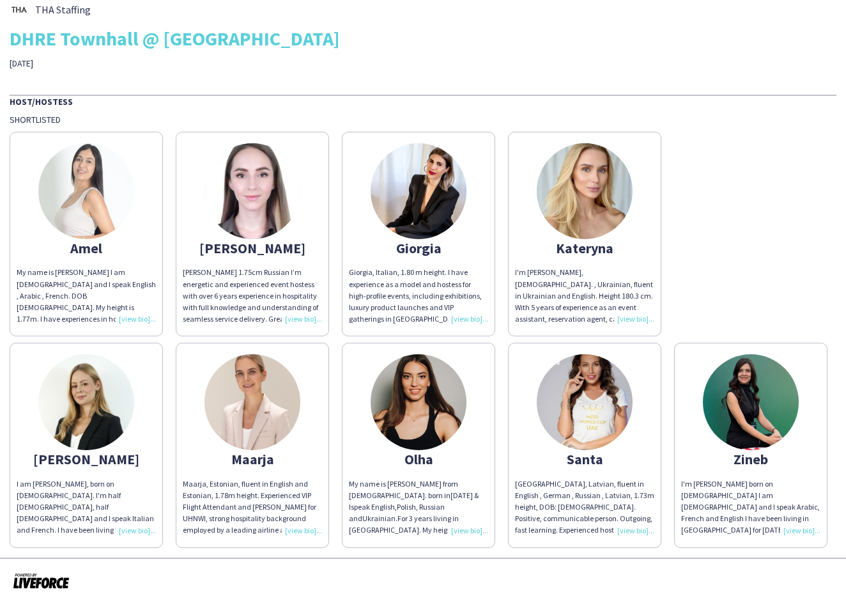
click at [628, 509] on div "[GEOGRAPHIC_DATA], Latvian, fluent in English , German , Russian , Latvian, 1.7…" at bounding box center [584, 507] width 139 height 58
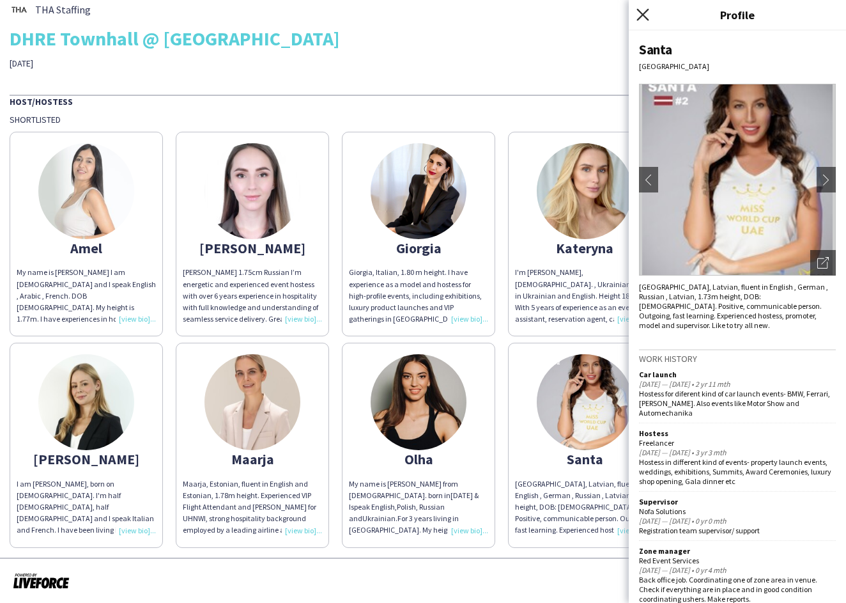
click at [644, 17] on icon at bounding box center [643, 14] width 12 height 12
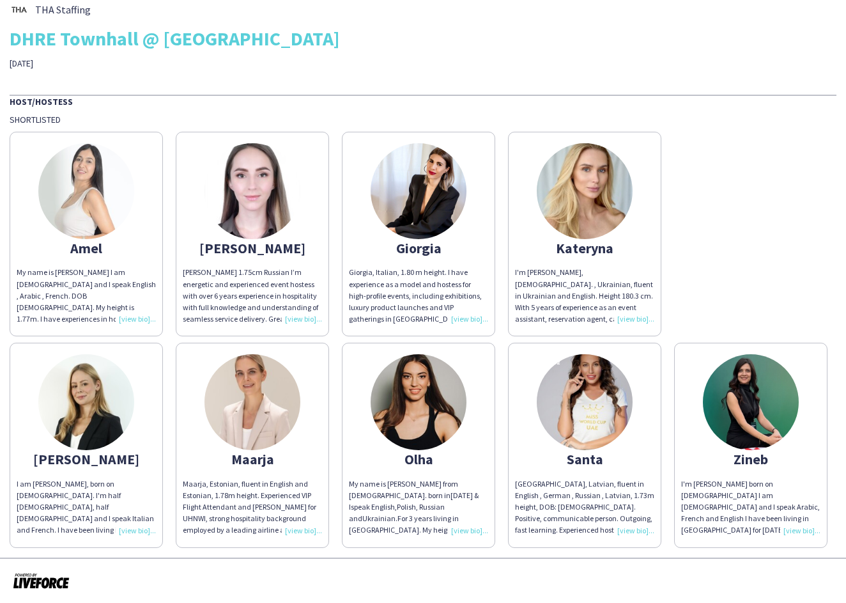
click at [307, 513] on div "Maarja, Estonian, fluent in English and Estonian, 1.78m height. Experienced VIP…" at bounding box center [252, 507] width 139 height 58
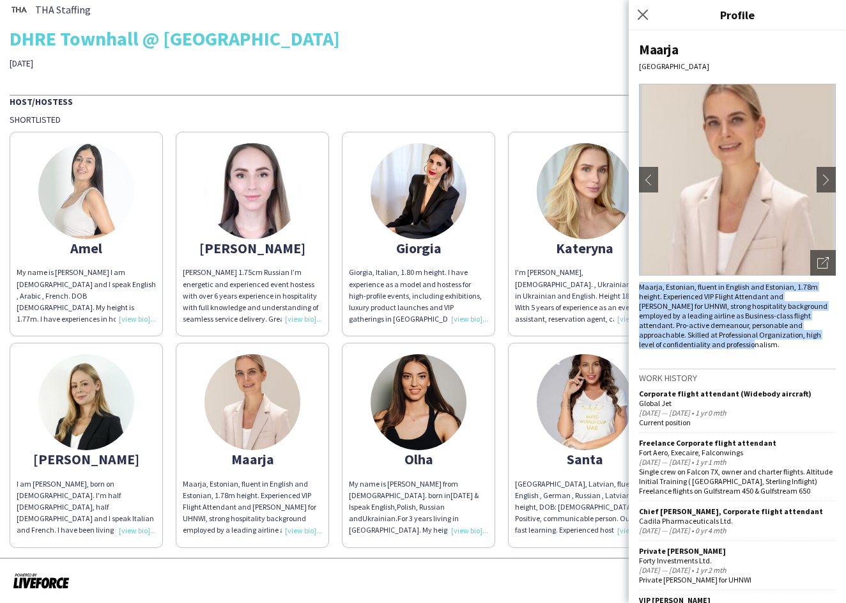
drag, startPoint x: 697, startPoint y: 346, endPoint x: 632, endPoint y: 281, distance: 91.8
click at [631, 281] on div "Maarja [GEOGRAPHIC_DATA] chevron-left chevron-right Open photos pop-in Maarja, …" at bounding box center [737, 317] width 217 height 572
copy div "Maarja, Estonian, fluent in English and Estonian, 1.78m height. Experienced VIP…"
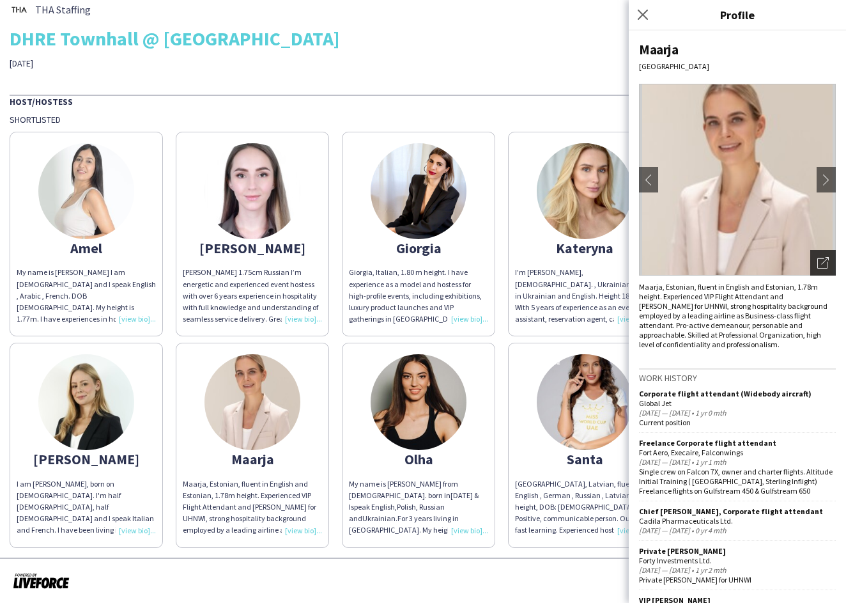
click at [824, 265] on icon "Open photos pop-in" at bounding box center [824, 263] width 12 height 12
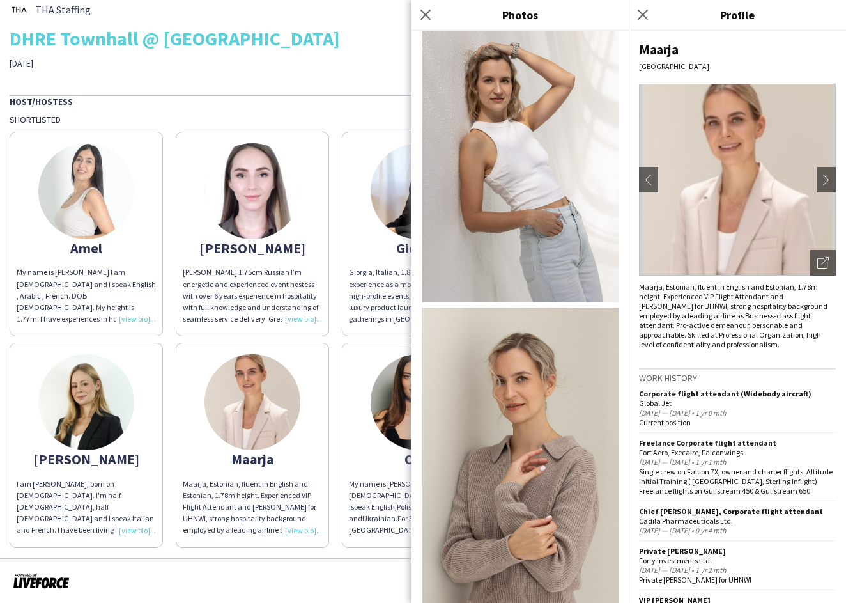
scroll to position [1001, 0]
click at [427, 17] on icon at bounding box center [425, 14] width 12 height 12
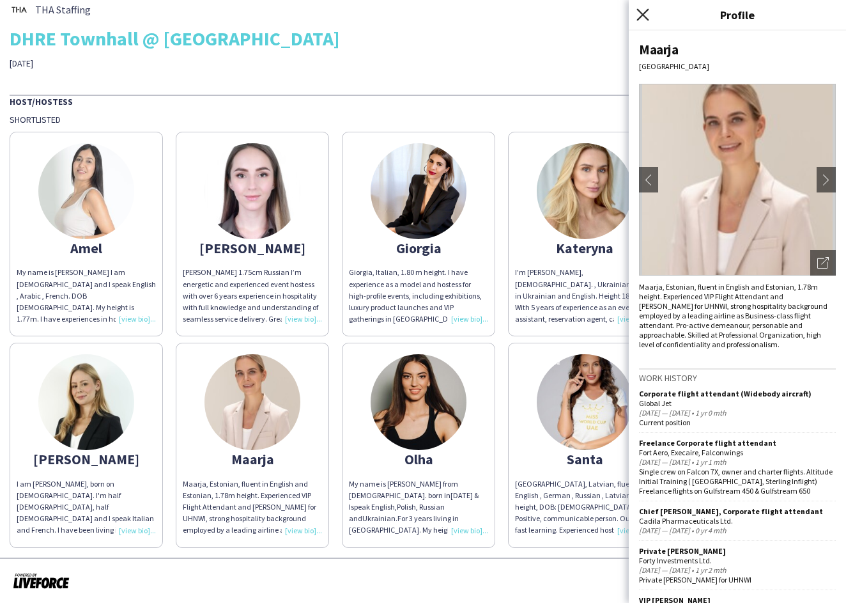
click at [646, 13] on icon at bounding box center [643, 14] width 12 height 12
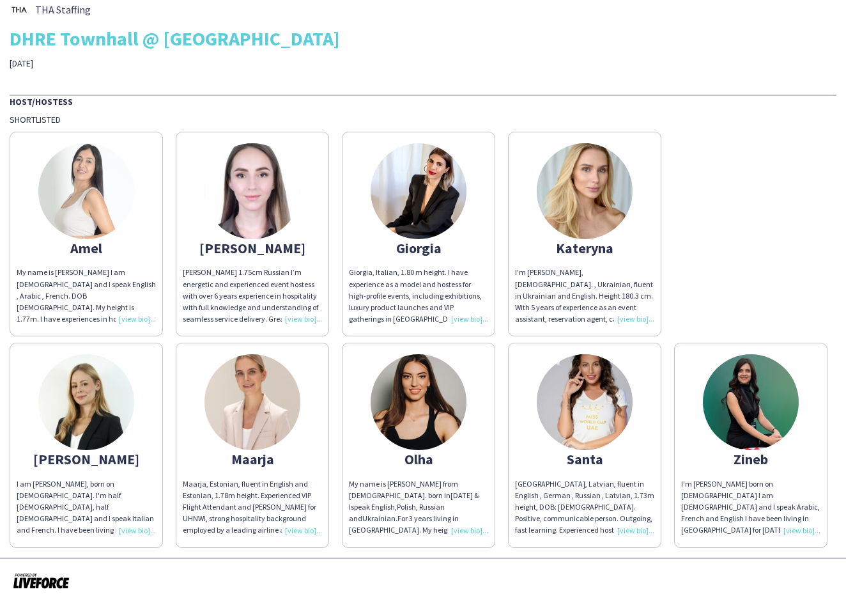
scroll to position [0, 0]
click at [472, 528] on div "My name is [PERSON_NAME] from [DEMOGRAPHIC_DATA]. born in [DEMOGRAPHIC_DATA] & …" at bounding box center [418, 507] width 139 height 58
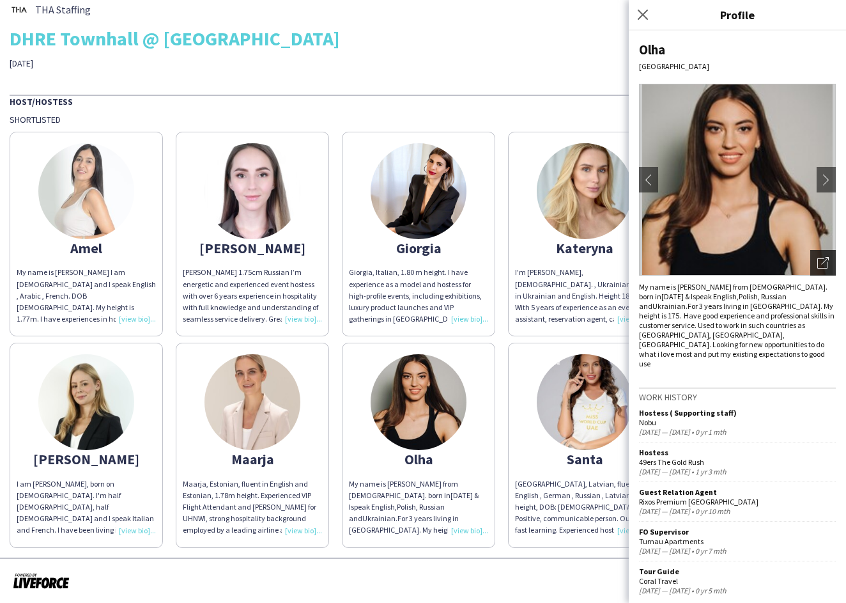
click at [824, 260] on icon "Open photos pop-in" at bounding box center [824, 263] width 12 height 12
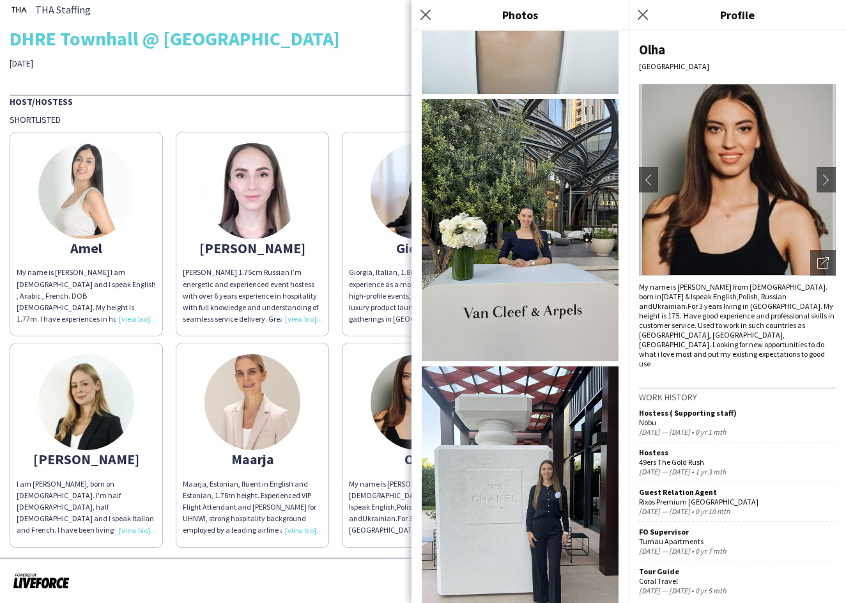
scroll to position [698, 0]
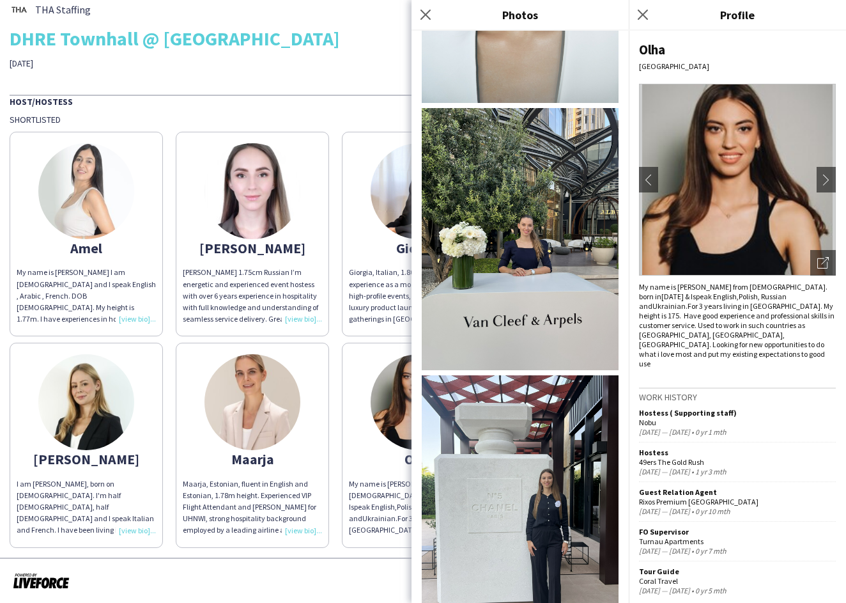
click at [688, 309] on span "For 3 years living in [GEOGRAPHIC_DATA]. My height is 175. Have good experience…" at bounding box center [737, 334] width 196 height 67
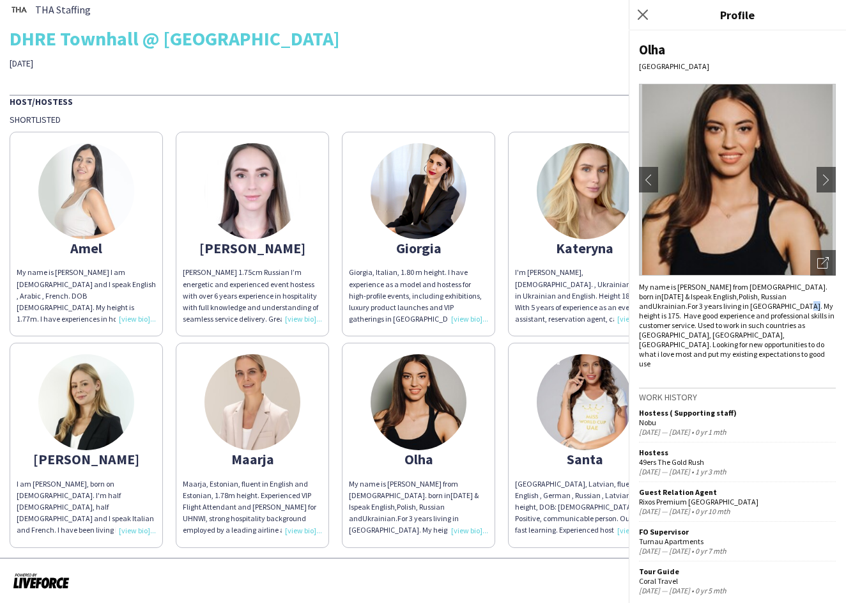
click at [688, 309] on span "For 3 years living in [GEOGRAPHIC_DATA]. My height is 175. Have good experience…" at bounding box center [737, 334] width 196 height 67
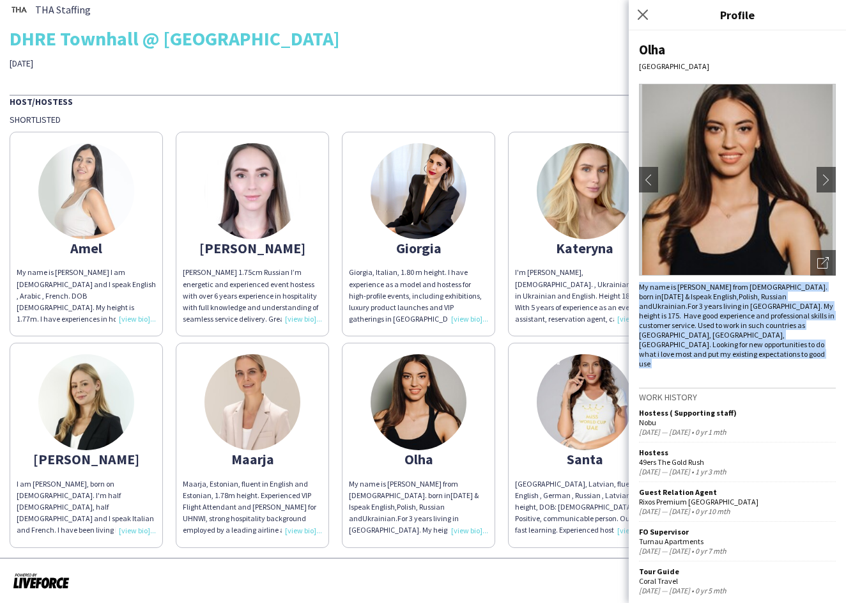
click at [688, 309] on span "For 3 years living in [GEOGRAPHIC_DATA]. My height is 175. Have good experience…" at bounding box center [737, 334] width 196 height 67
copy div "My name is [PERSON_NAME] from [DEMOGRAPHIC_DATA]. born in [DEMOGRAPHIC_DATA] & …"
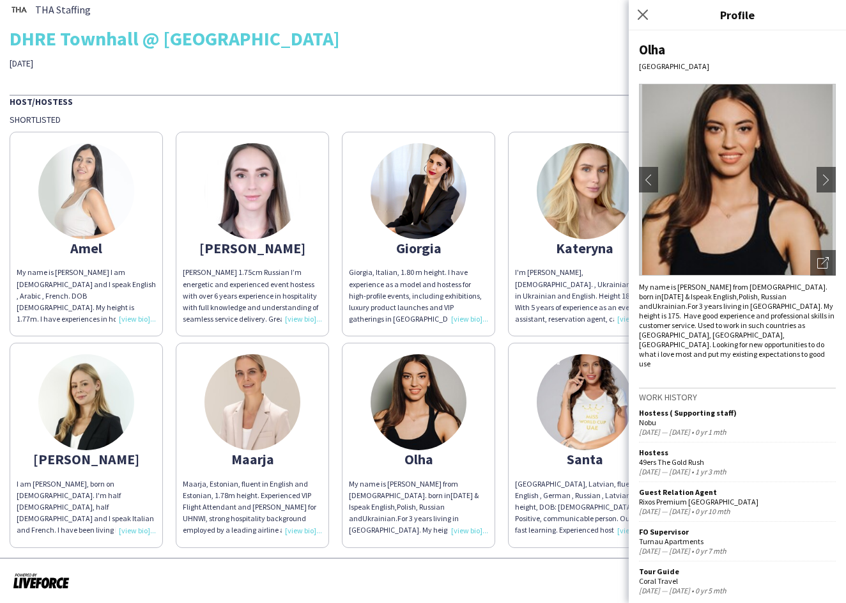
click at [525, 467] on app-share-pages-crew-card "[GEOGRAPHIC_DATA], Latvian, fluent in English , German , Russian , Latvian, 1.7…" at bounding box center [584, 445] width 153 height 205
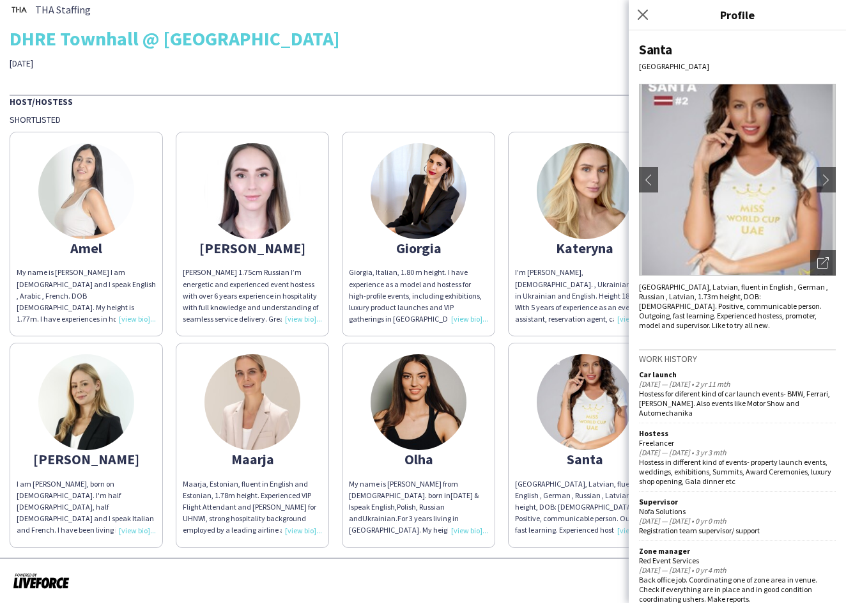
click at [580, 489] on div "[GEOGRAPHIC_DATA], Latvian, fluent in English , German , Russian , Latvian, 1.7…" at bounding box center [584, 507] width 139 height 58
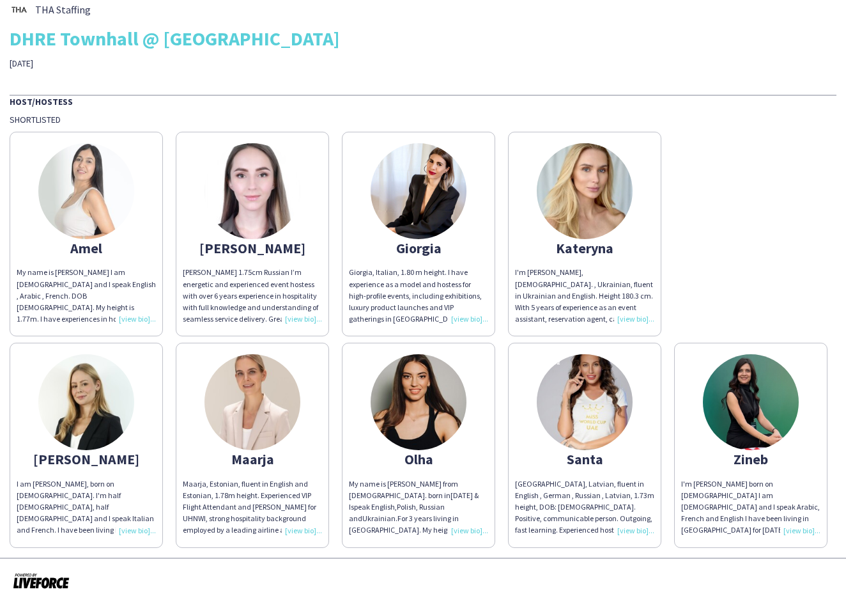
click at [629, 529] on div "[GEOGRAPHIC_DATA], Latvian, fluent in English , German , Russian , Latvian, 1.7…" at bounding box center [584, 507] width 139 height 58
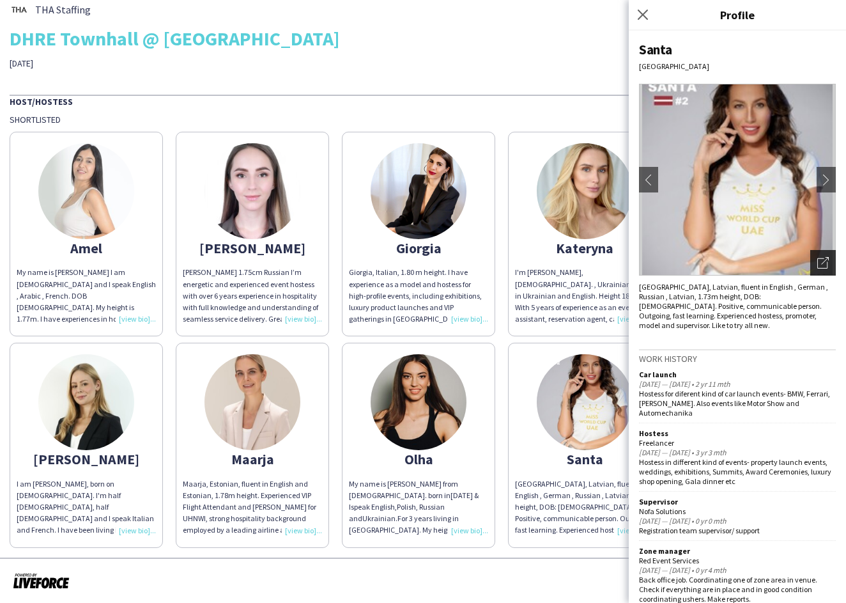
click at [827, 263] on icon "Open photos pop-in" at bounding box center [824, 263] width 12 height 12
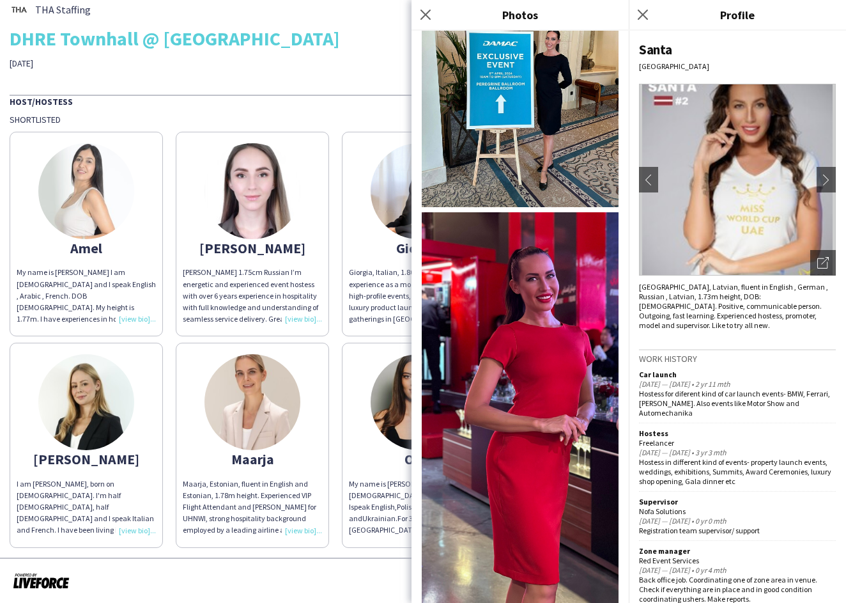
scroll to position [788, 0]
click at [694, 300] on div "[GEOGRAPHIC_DATA], Latvian, fluent in English , German , Russian , Latvian, 1.7…" at bounding box center [737, 306] width 197 height 48
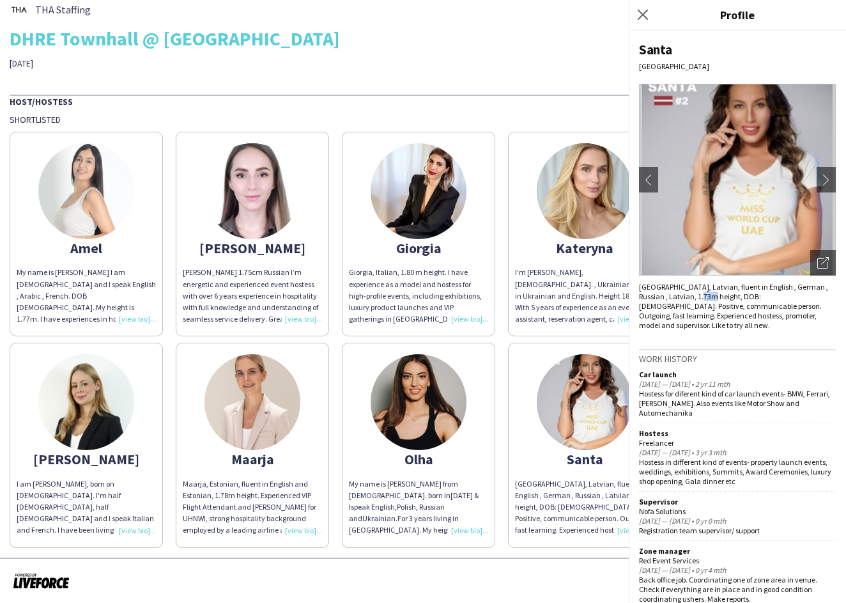
click at [694, 300] on div "[GEOGRAPHIC_DATA], Latvian, fluent in English , German , Russian , Latvian, 1.7…" at bounding box center [737, 306] width 197 height 48
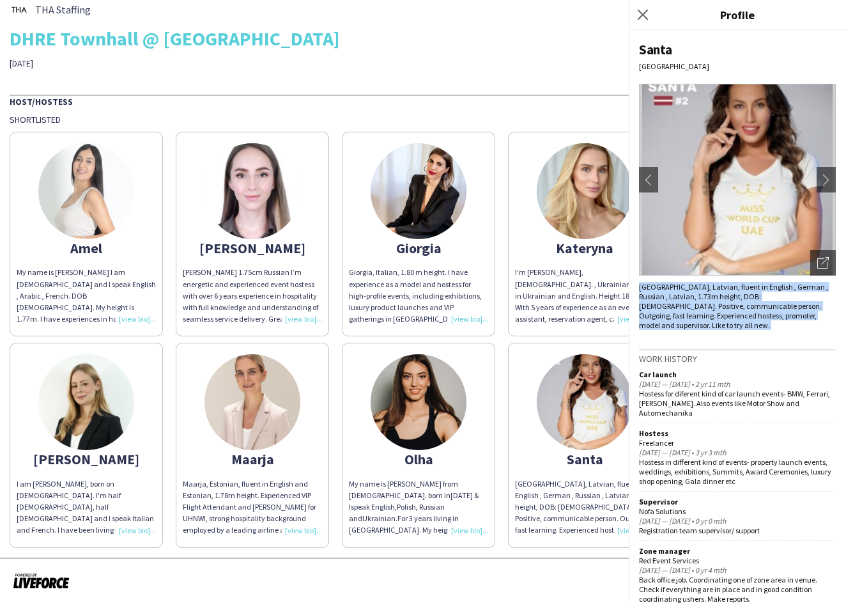
click at [694, 300] on div "[GEOGRAPHIC_DATA], Latvian, fluent in English , German , Russian , Latvian, 1.7…" at bounding box center [737, 306] width 197 height 48
copy div "[GEOGRAPHIC_DATA], Latvian, fluent in English , German , Russian , Latvian, 1.7…"
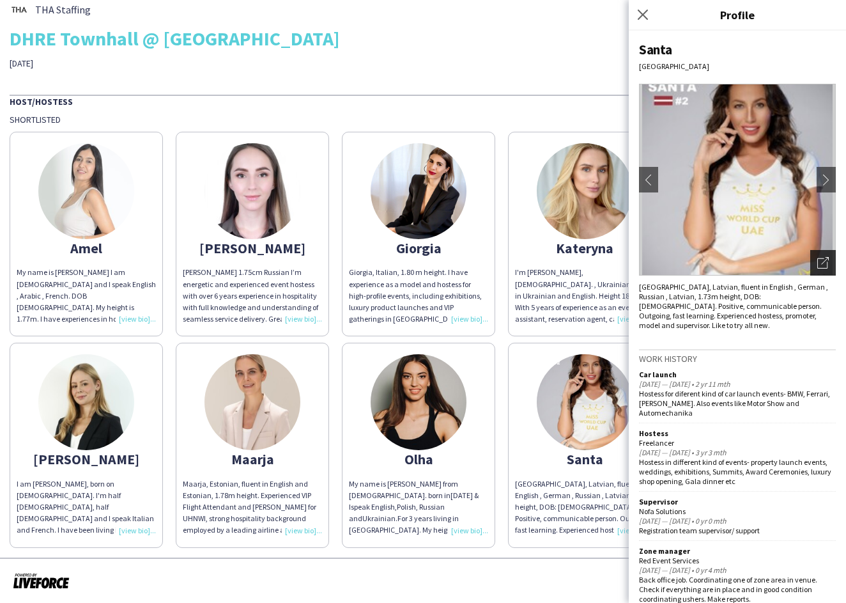
click at [818, 260] on icon at bounding box center [823, 263] width 10 height 10
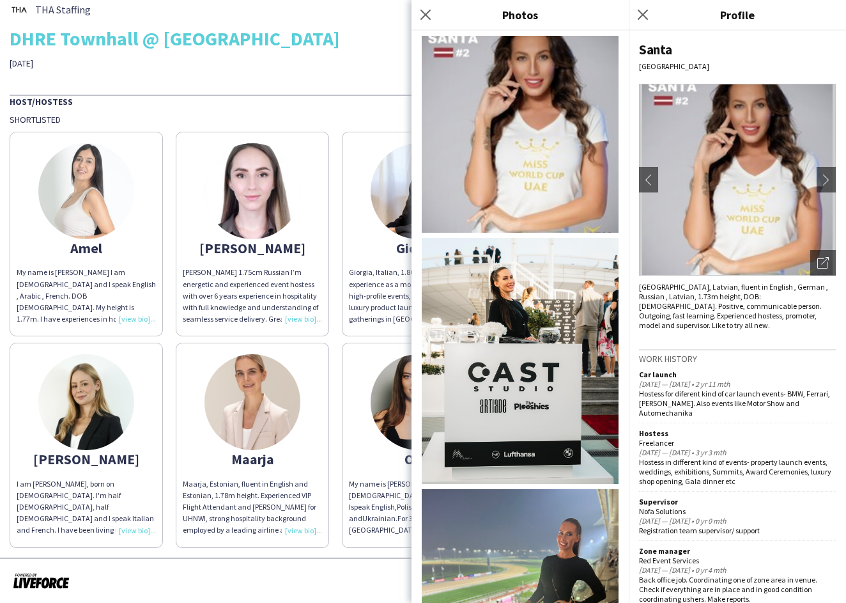
scroll to position [0, 0]
click at [724, 298] on div "[GEOGRAPHIC_DATA], Latvian, fluent in English , German , Russian , Latvian, 1.7…" at bounding box center [737, 306] width 197 height 48
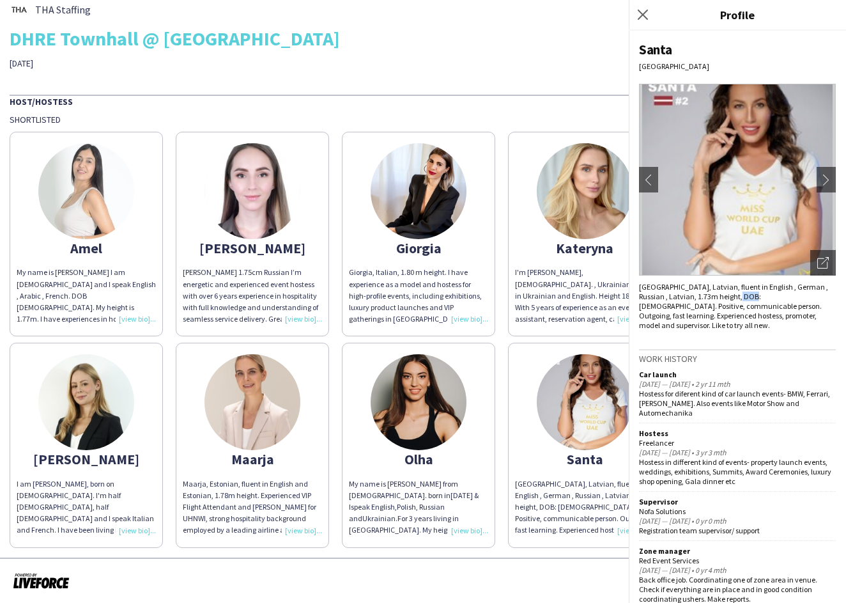
click at [724, 298] on div "[GEOGRAPHIC_DATA], Latvian, fluent in English , German , Russian , Latvian, 1.7…" at bounding box center [737, 306] width 197 height 48
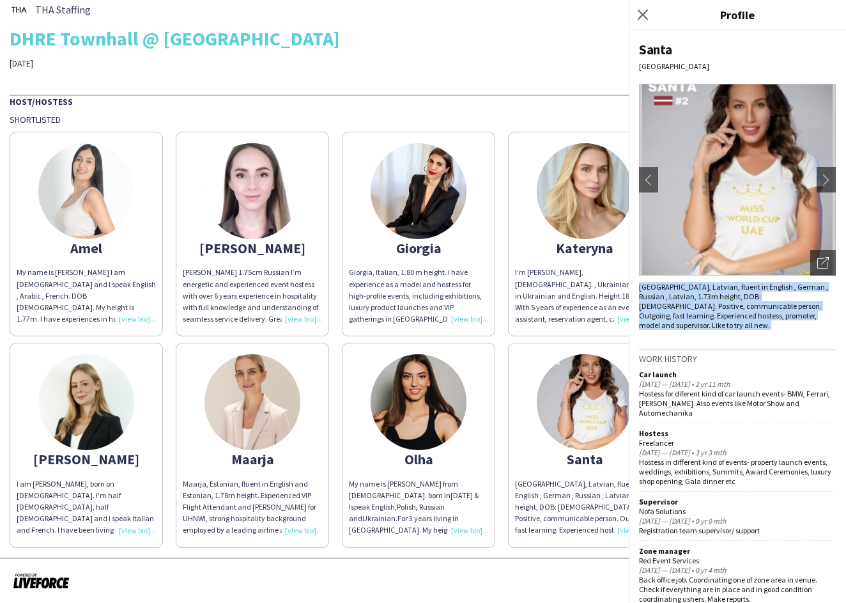
click at [724, 298] on div "[GEOGRAPHIC_DATA], Latvian, fluent in English , German , Russian , Latvian, 1.7…" at bounding box center [737, 306] width 197 height 48
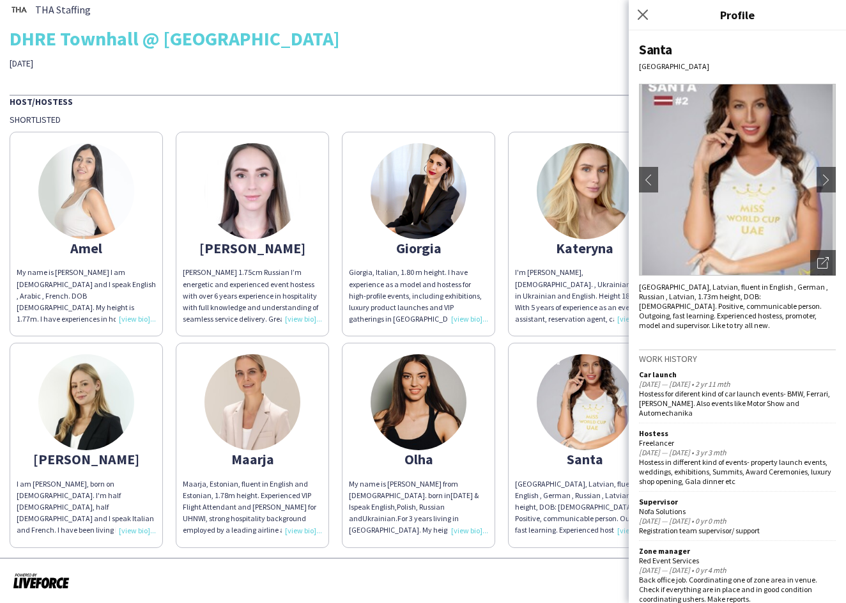
click at [602, 455] on div "Santa" at bounding box center [584, 459] width 139 height 12
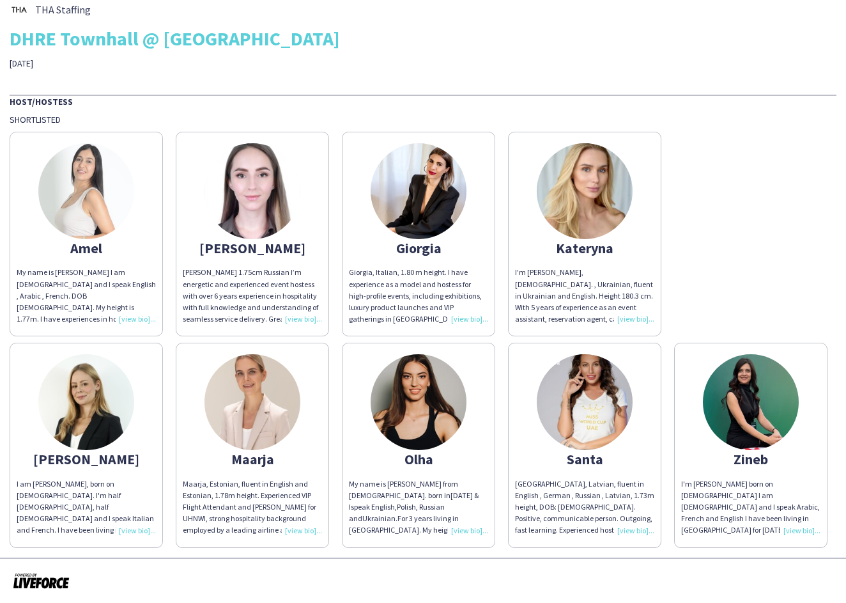
click at [802, 529] on div "I'm [PERSON_NAME] born on [DEMOGRAPHIC_DATA] I am [DEMOGRAPHIC_DATA] and I spea…" at bounding box center [750, 507] width 139 height 58
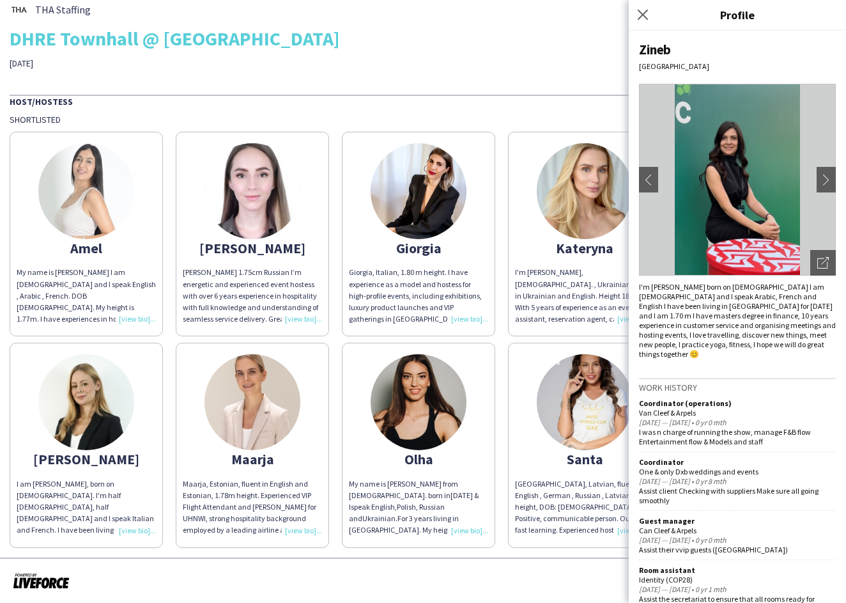
click at [701, 331] on div "I'm [PERSON_NAME] born on [DEMOGRAPHIC_DATA] I am [DEMOGRAPHIC_DATA] and I spea…" at bounding box center [737, 320] width 197 height 77
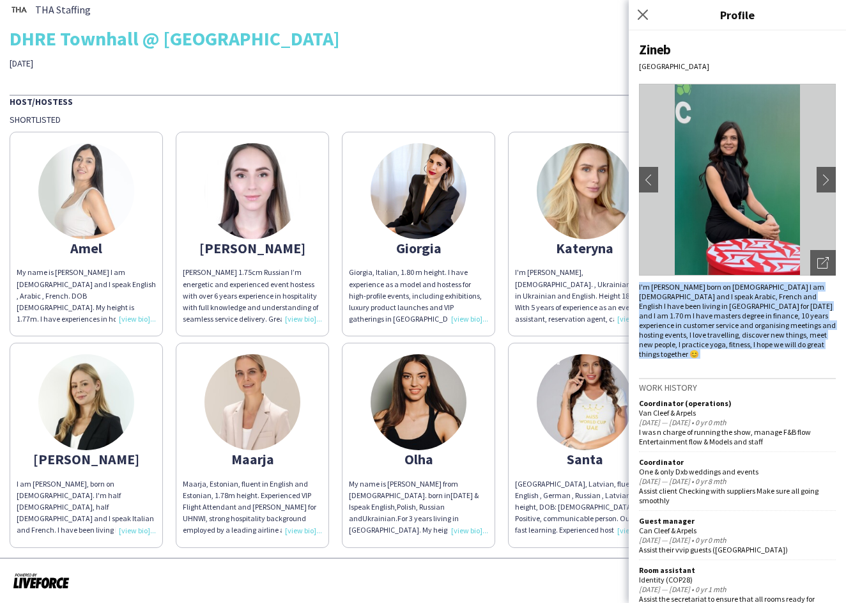
click at [701, 331] on div "I'm [PERSON_NAME] born on [DEMOGRAPHIC_DATA] I am [DEMOGRAPHIC_DATA] and I spea…" at bounding box center [737, 320] width 197 height 77
copy div "I'm [PERSON_NAME] born on [DEMOGRAPHIC_DATA] I am [DEMOGRAPHIC_DATA] and I spea…"
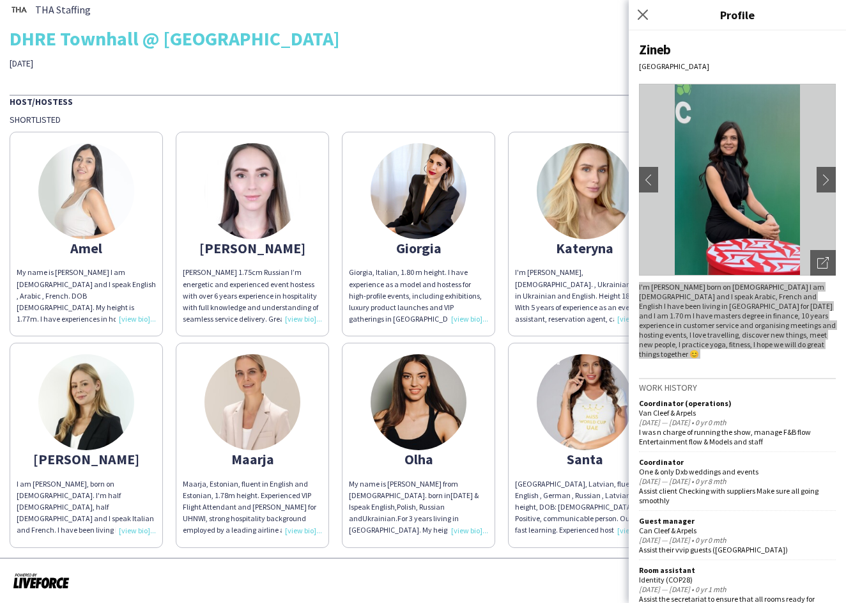
click at [773, 304] on div "I'm [PERSON_NAME] born on [DEMOGRAPHIC_DATA] I am [DEMOGRAPHIC_DATA] and I spea…" at bounding box center [737, 320] width 197 height 77
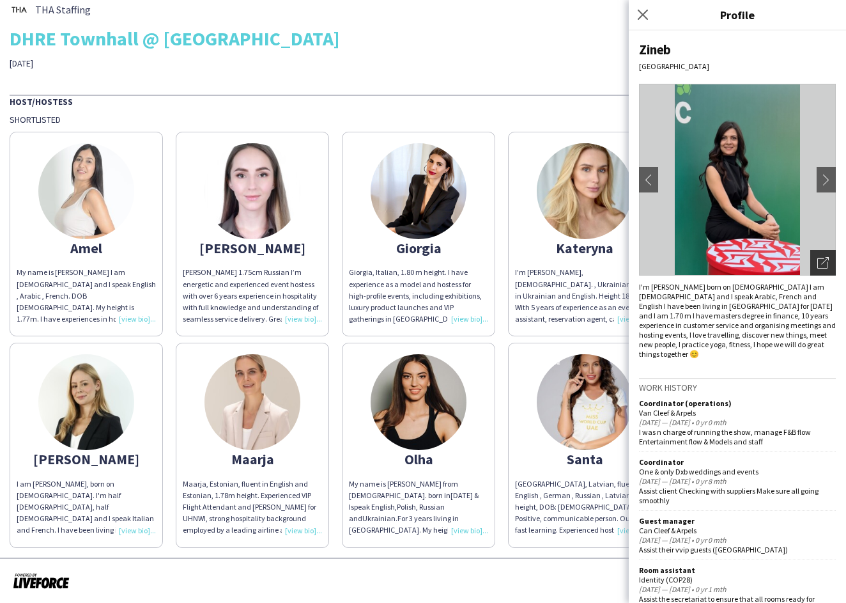
click at [820, 265] on icon "Open photos pop-in" at bounding box center [824, 263] width 12 height 12
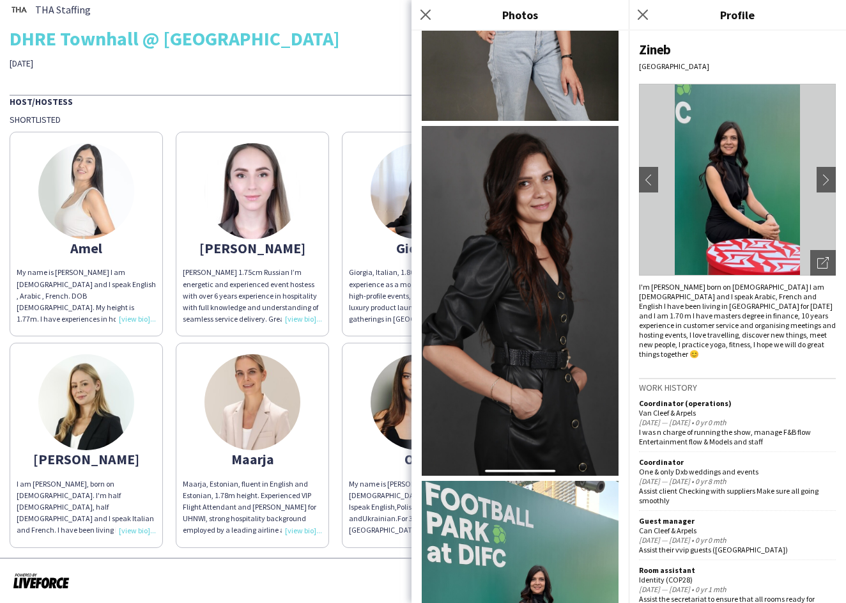
scroll to position [508, 0]
click at [639, 10] on icon "Close pop-in" at bounding box center [643, 14] width 12 height 12
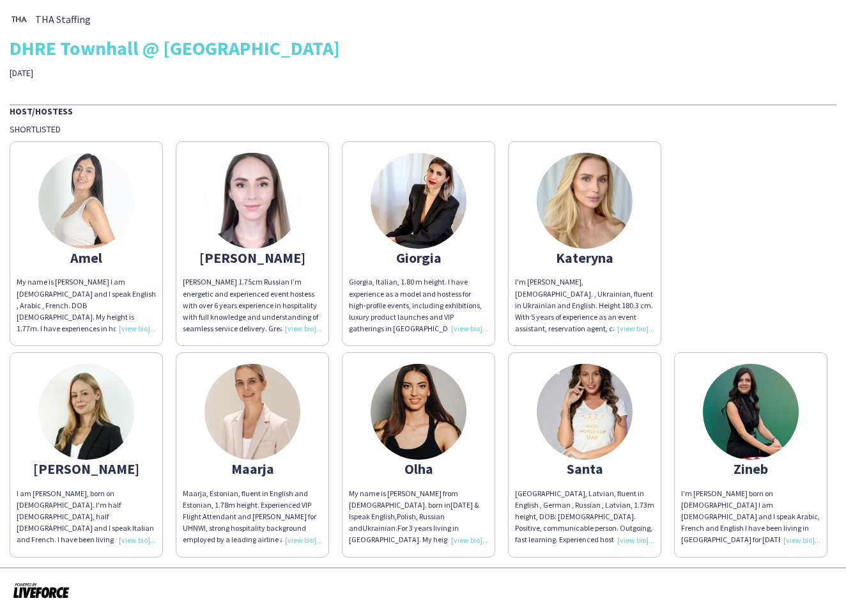
scroll to position [0, 0]
